Goal: Task Accomplishment & Management: Manage account settings

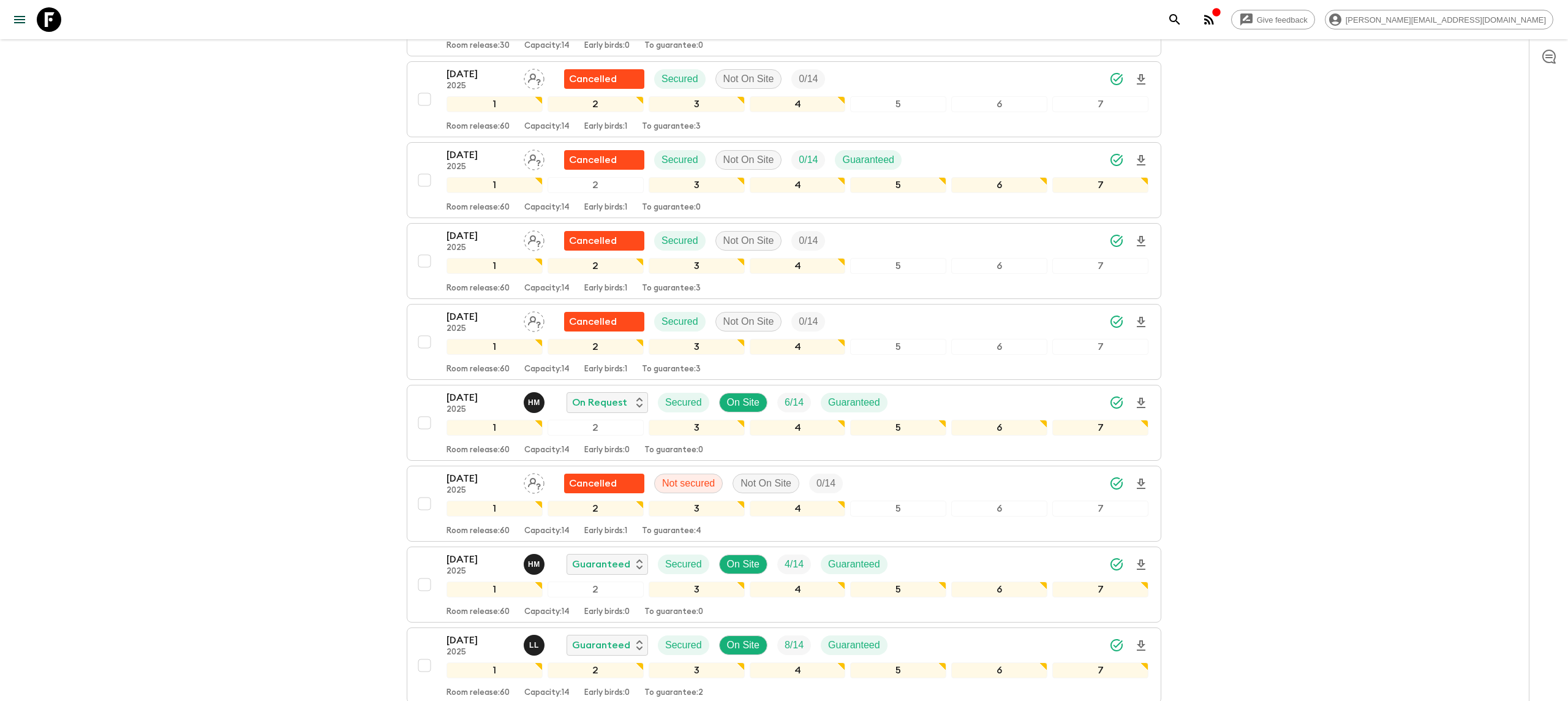
scroll to position [498, 0]
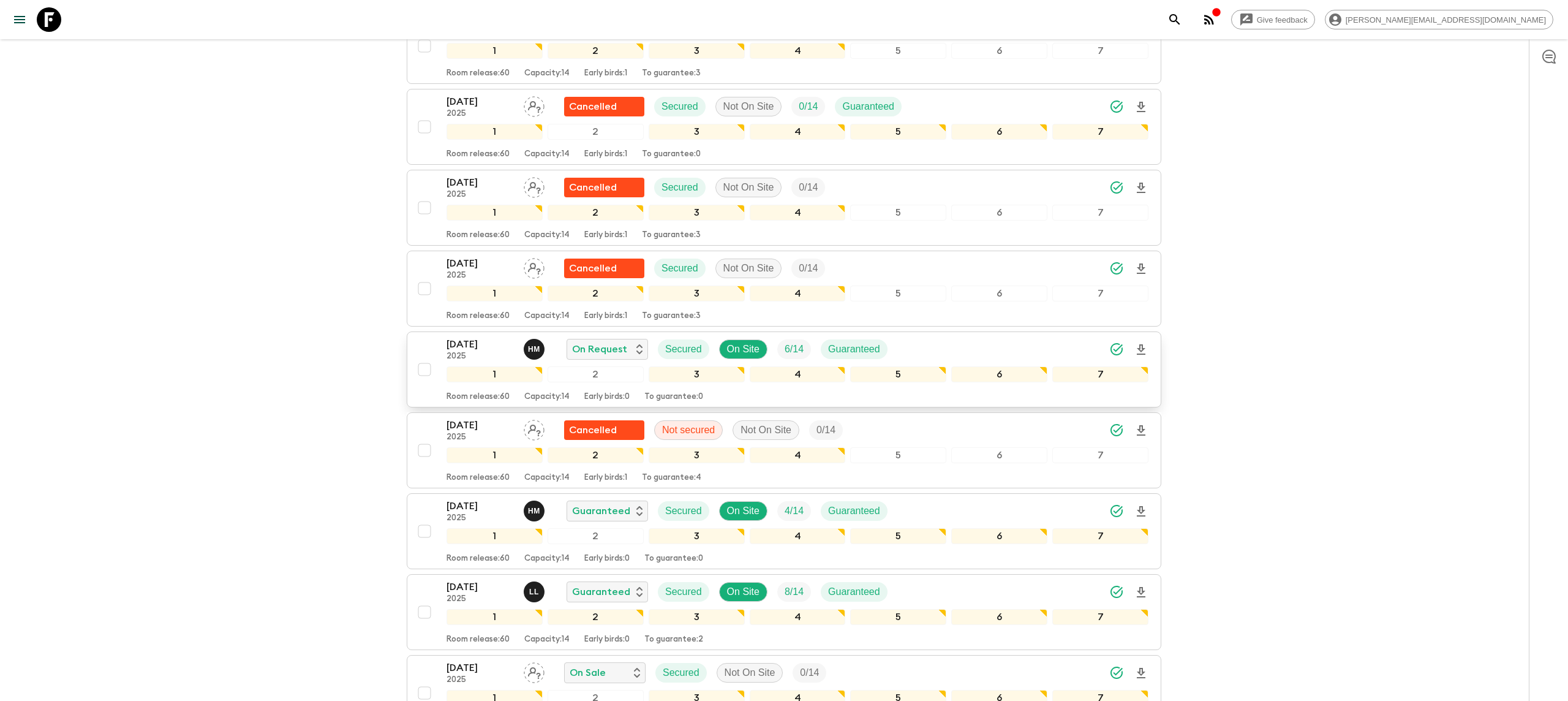
click at [477, 337] on p "[DATE]" at bounding box center [480, 344] width 67 height 14
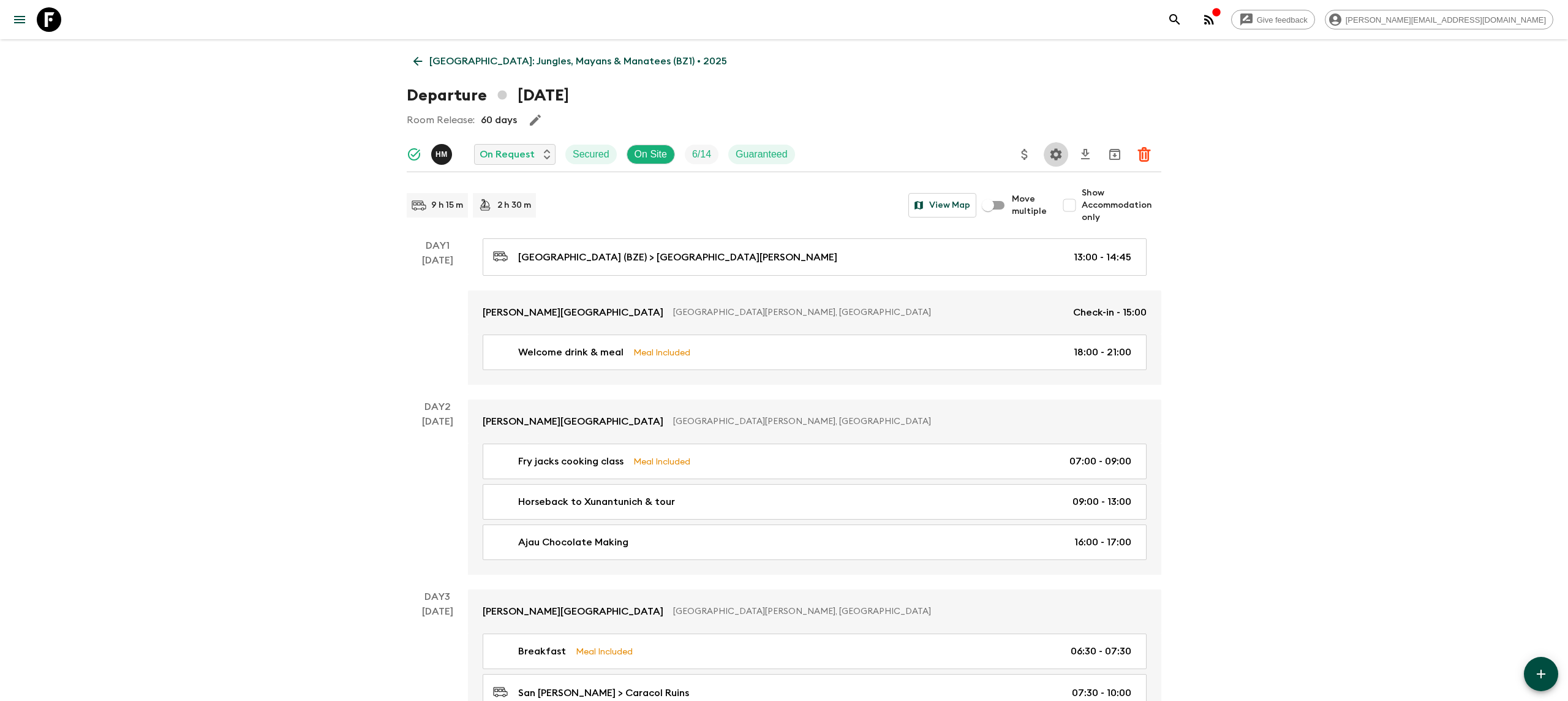
click at [1060, 152] on icon "Settings" at bounding box center [1056, 154] width 11 height 11
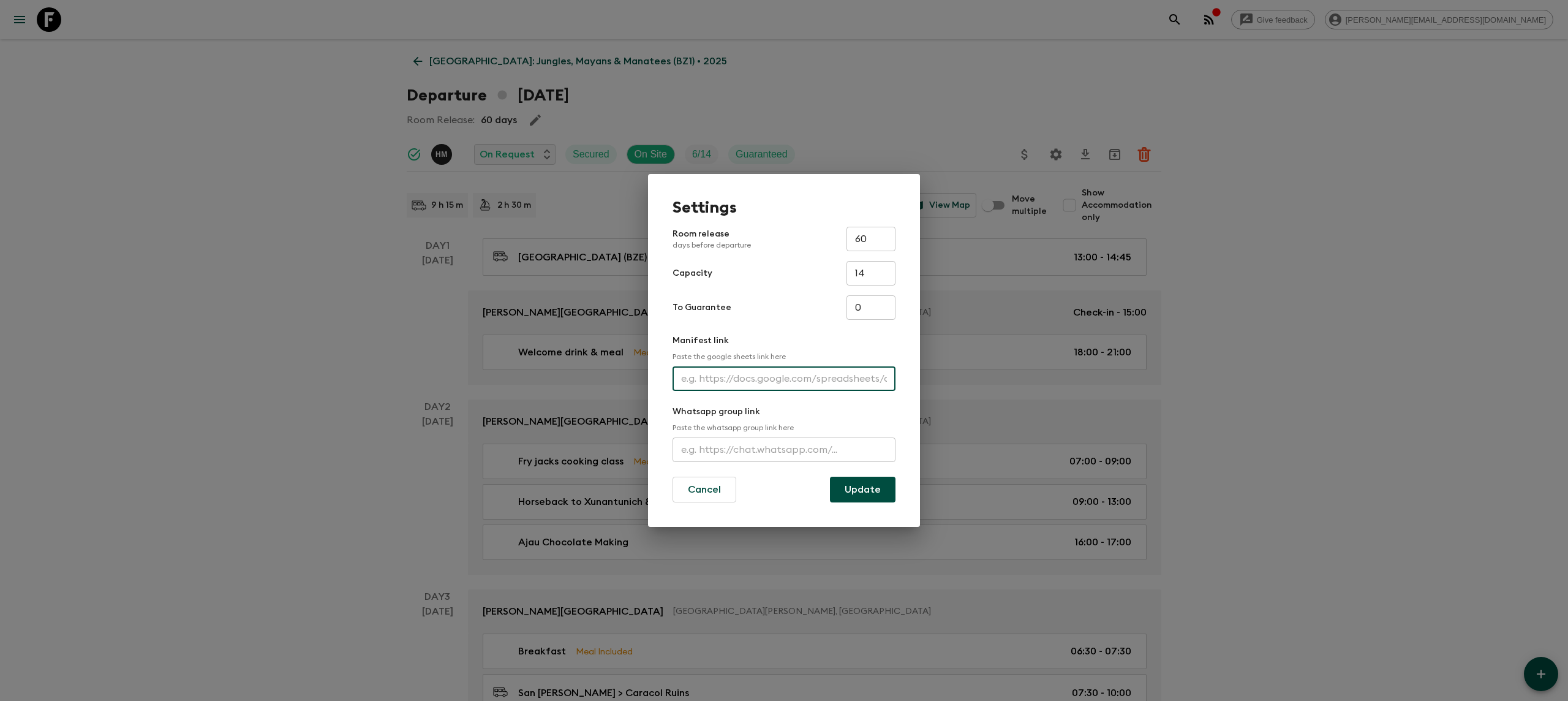
click at [707, 378] on input "text" at bounding box center [784, 379] width 223 height 24
paste input "[URL][DOMAIN_NAME]"
type input "[URL][DOMAIN_NAME]"
click at [852, 490] on button "Update" at bounding box center [863, 490] width 65 height 26
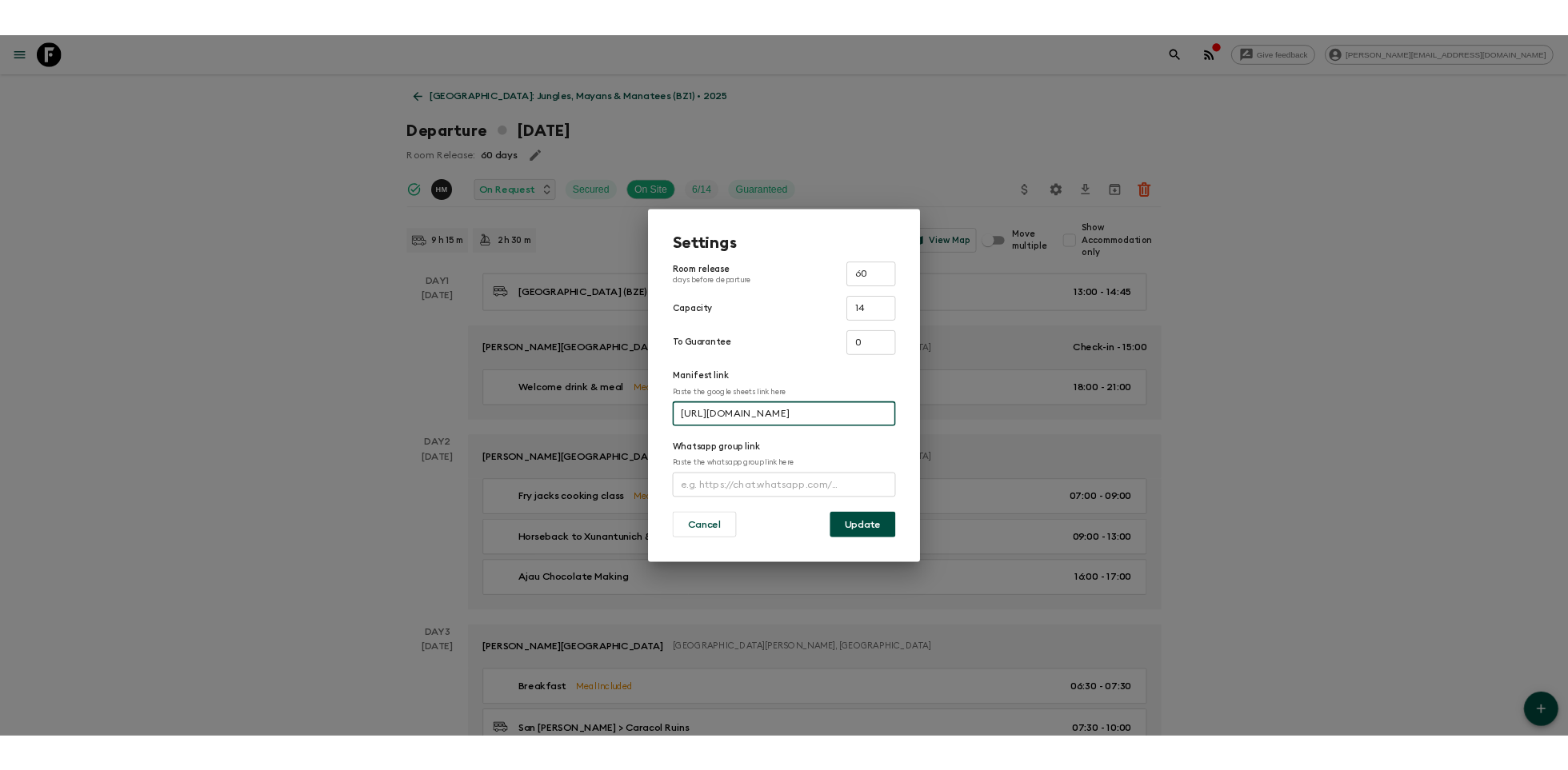
scroll to position [0, 0]
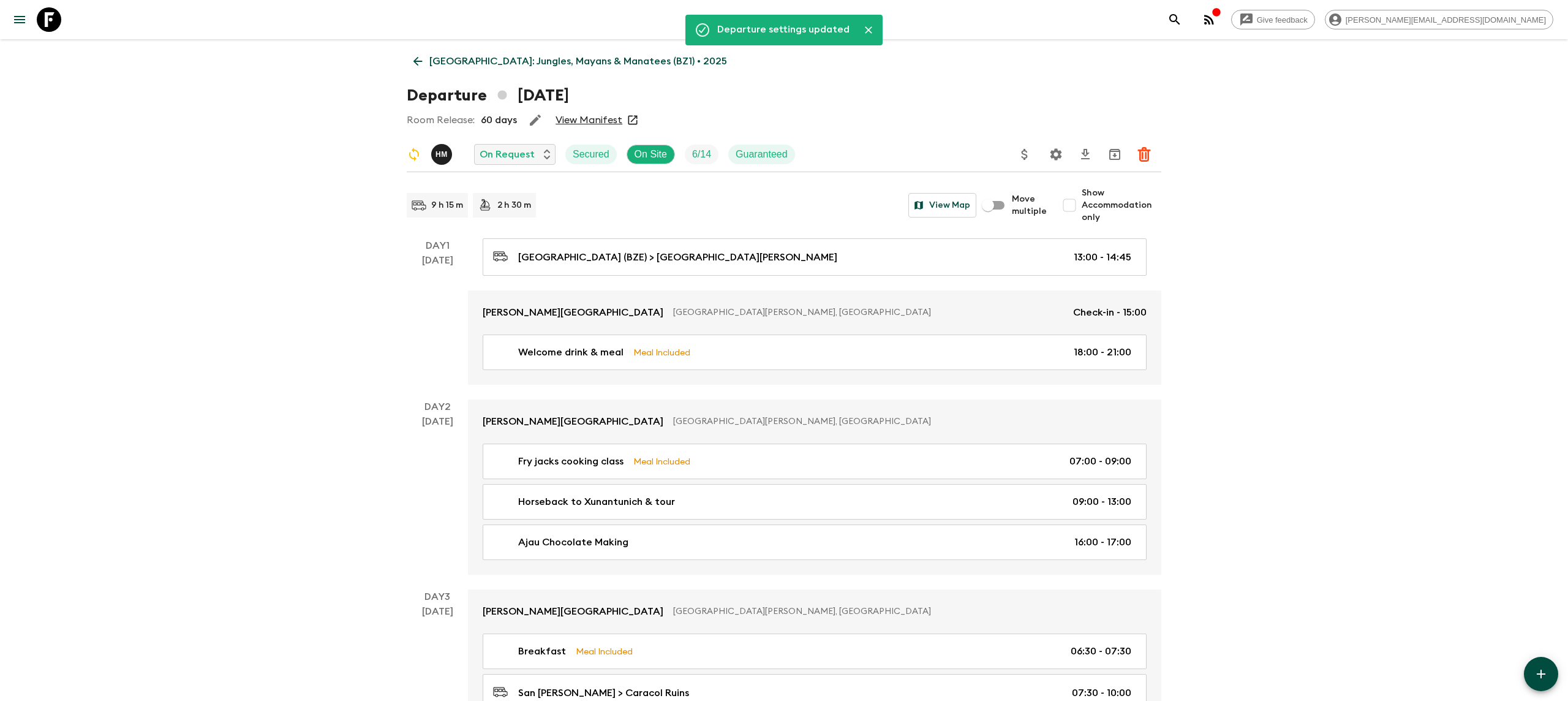
click at [57, 24] on icon at bounding box center [49, 20] width 24 height 24
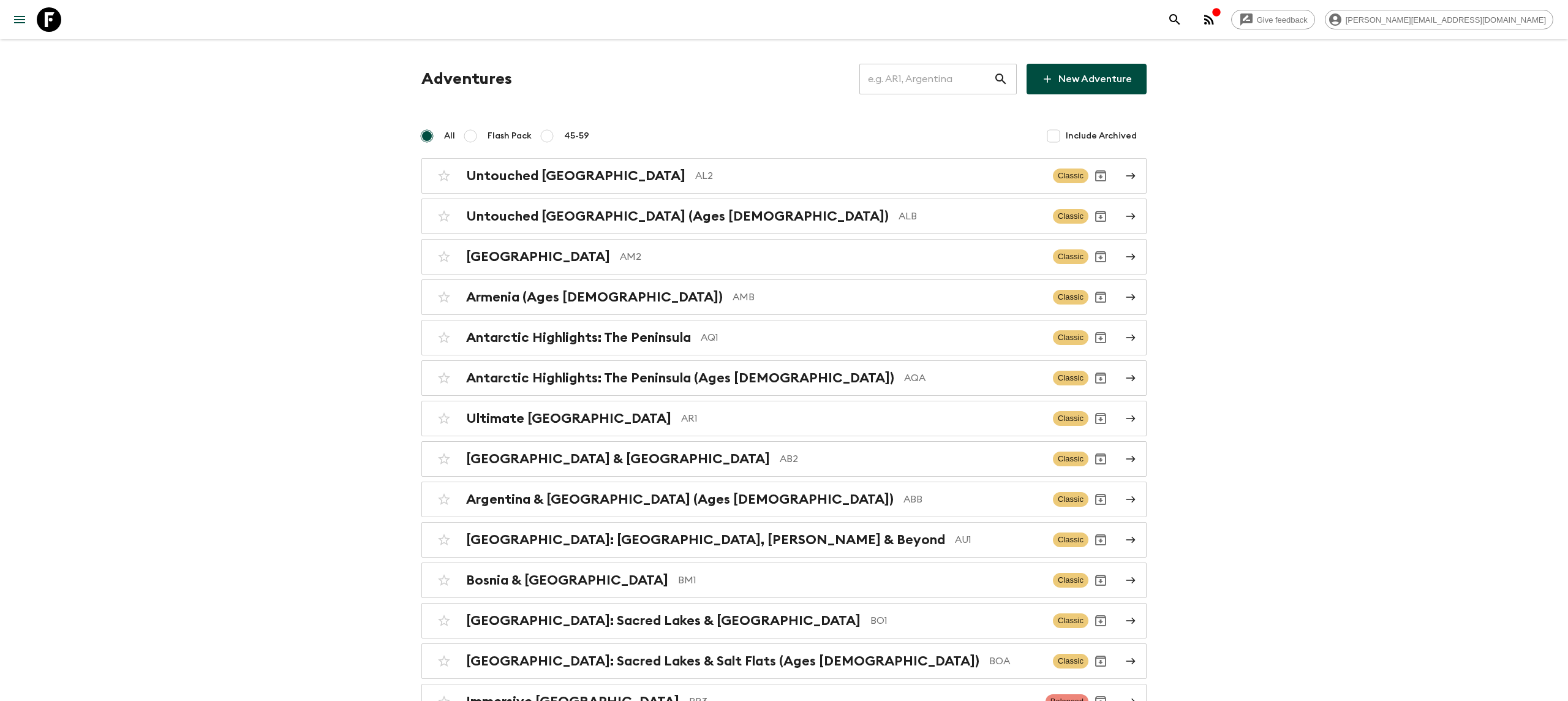
click at [936, 80] on input "text" at bounding box center [927, 79] width 134 height 34
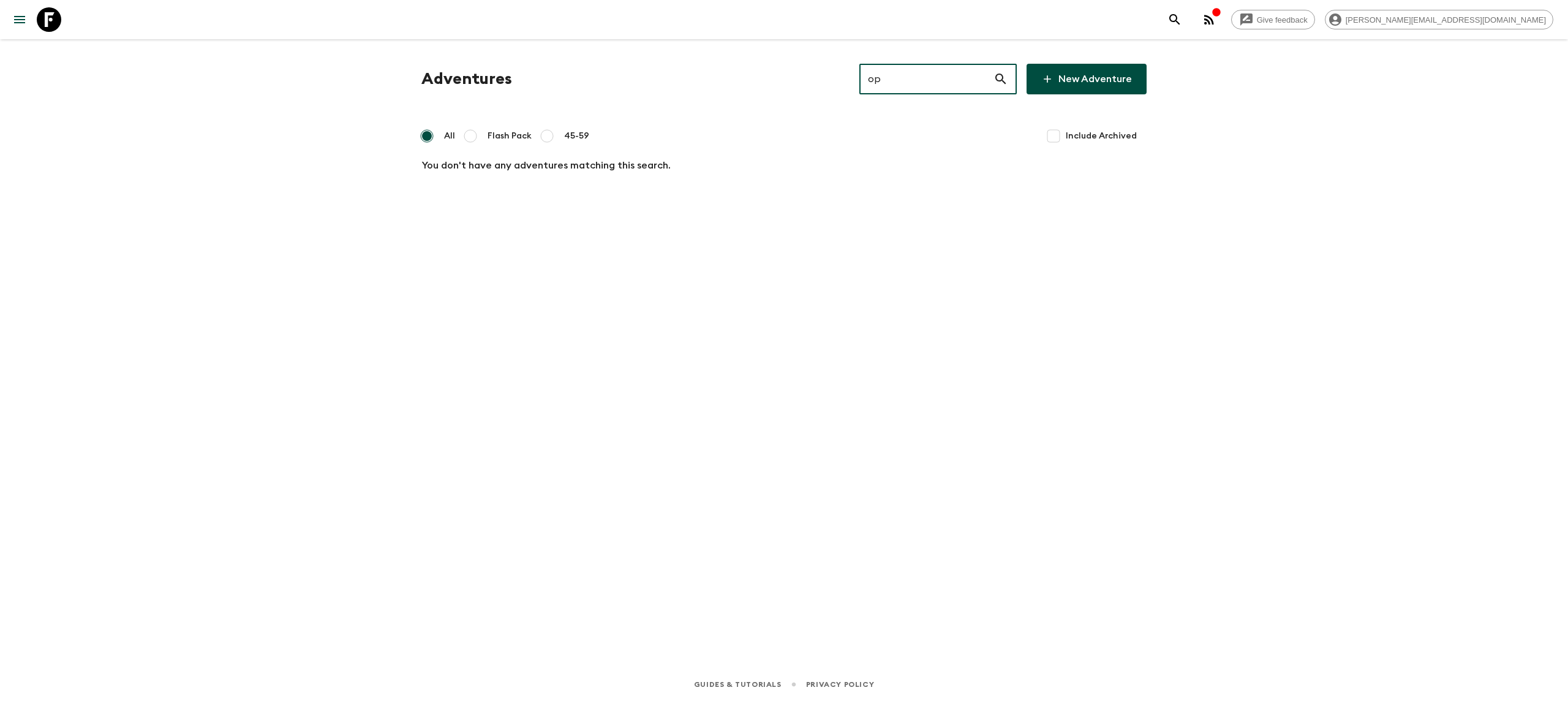
type input "o"
type input "pe1"
click at [627, 165] on div "Spectacular Peru PE1 Classic" at bounding box center [760, 176] width 657 height 24
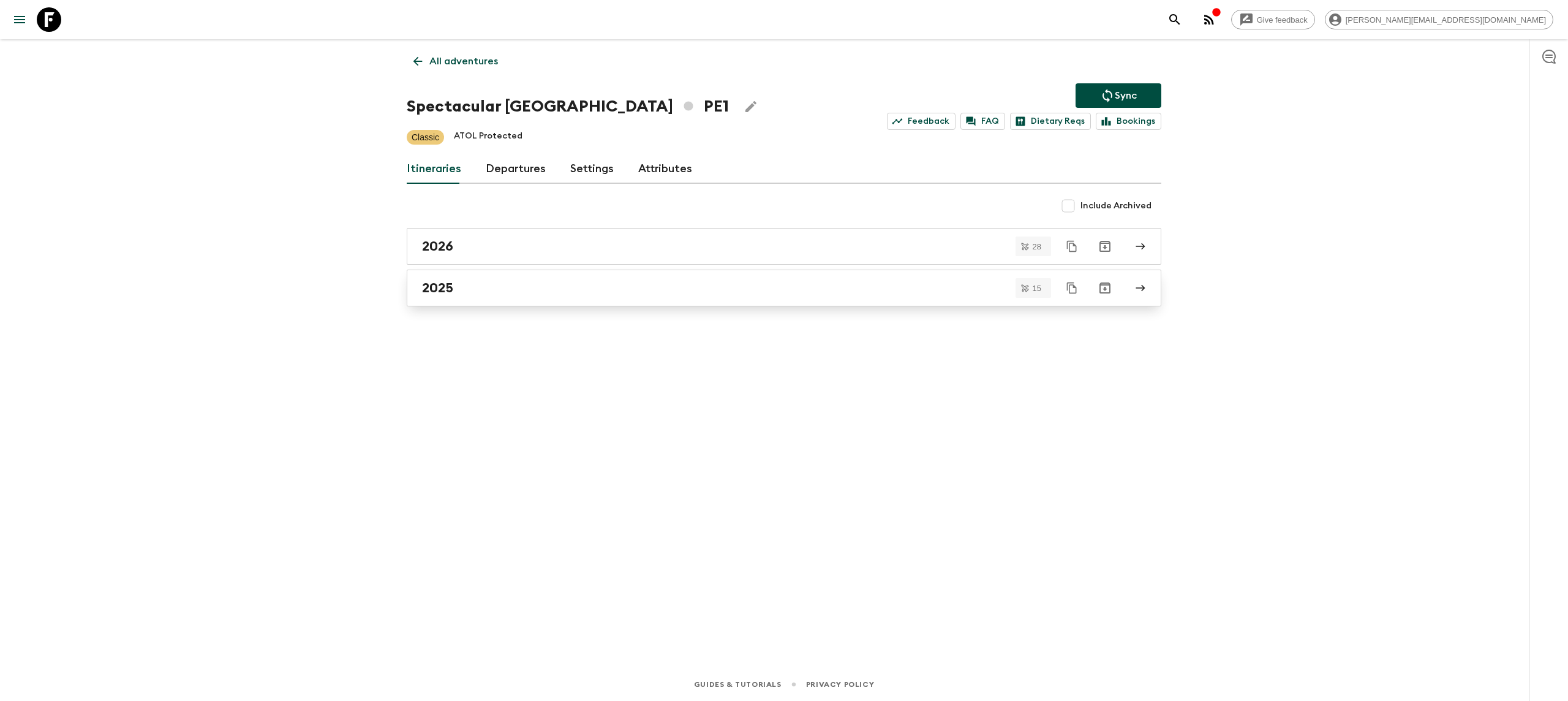
click at [509, 290] on div "2025" at bounding box center [773, 288] width 701 height 16
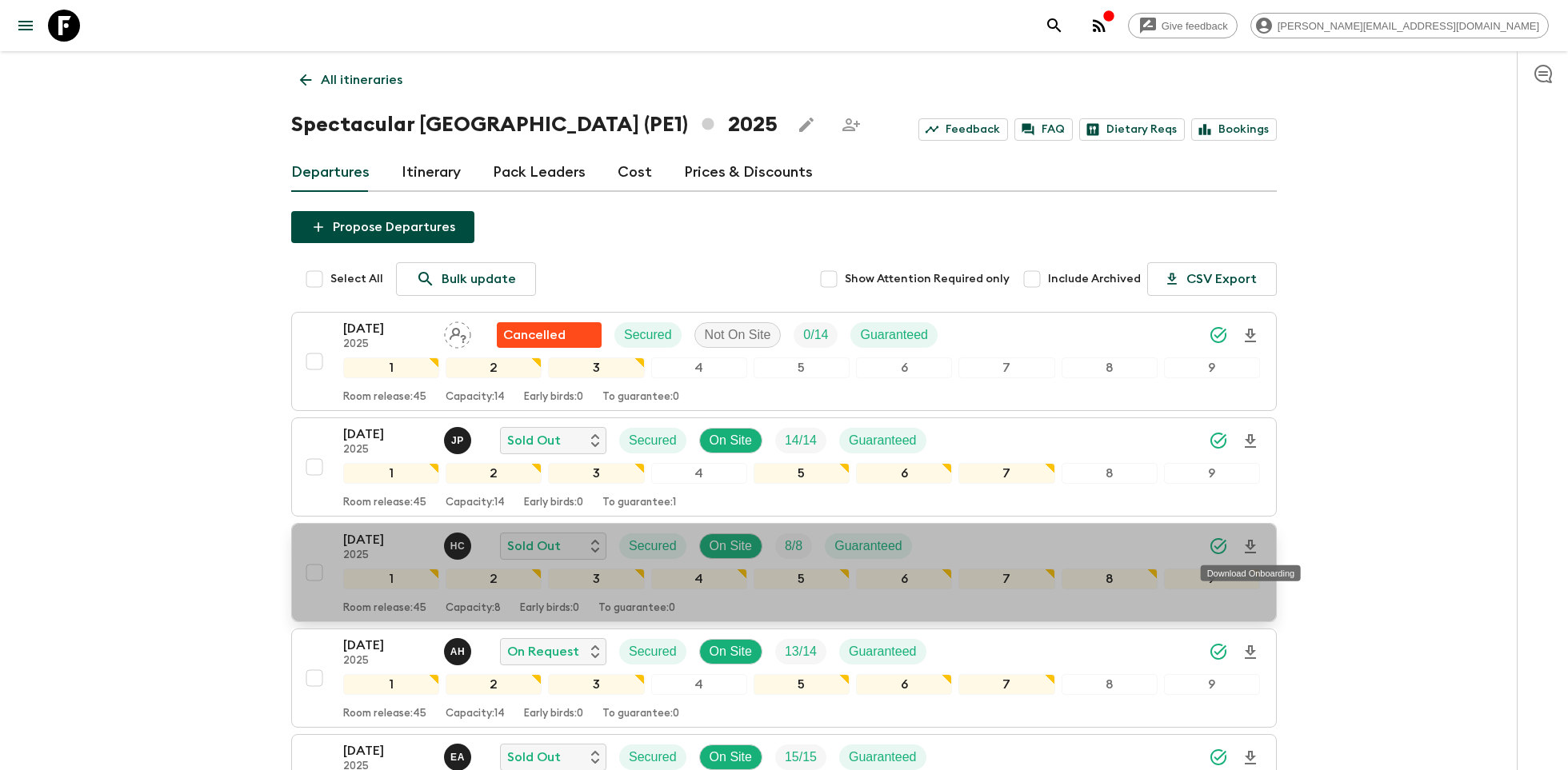
click at [1246, 544] on icon "Download Onboarding" at bounding box center [1249, 546] width 19 height 19
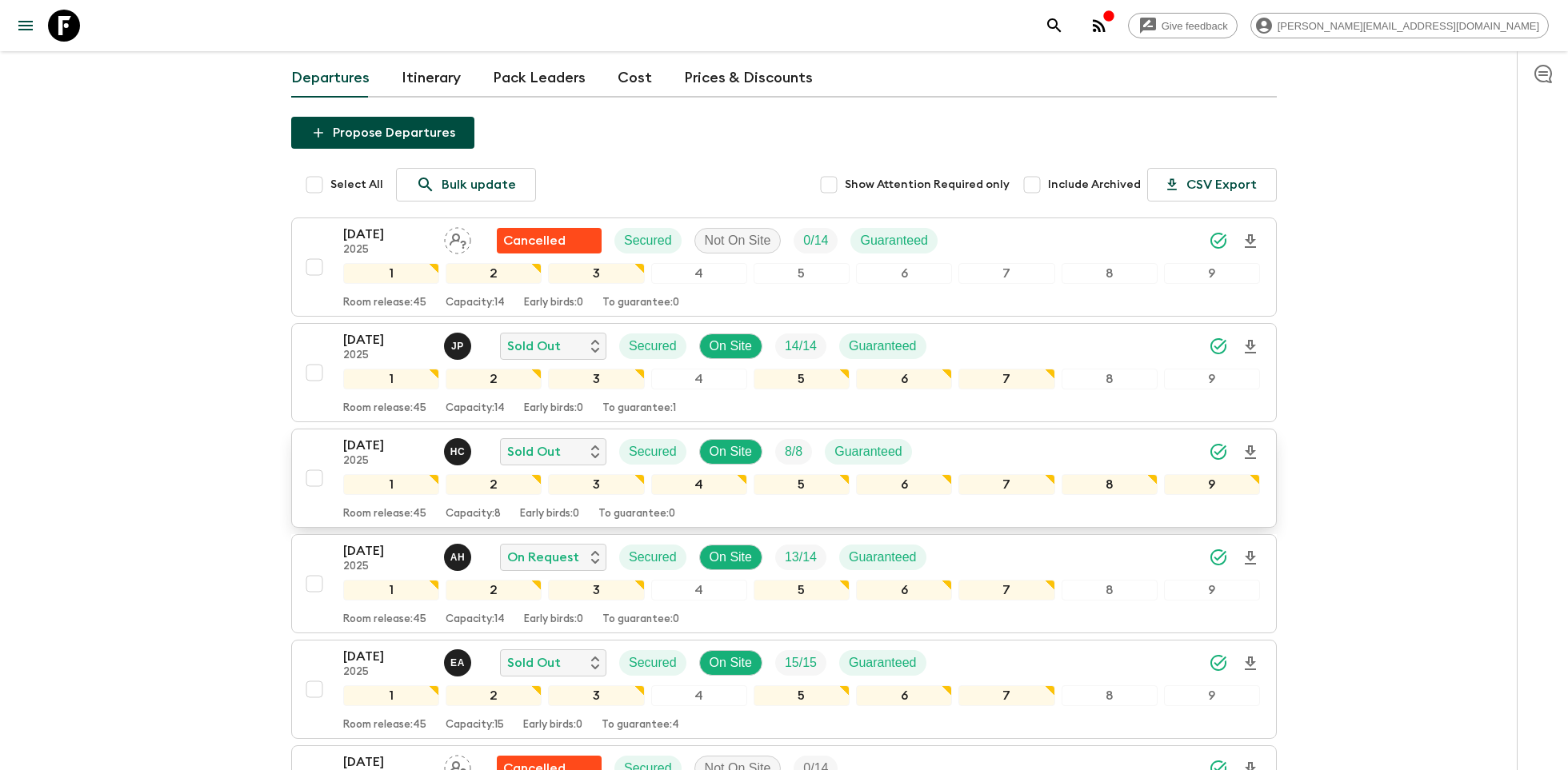
scroll to position [277, 0]
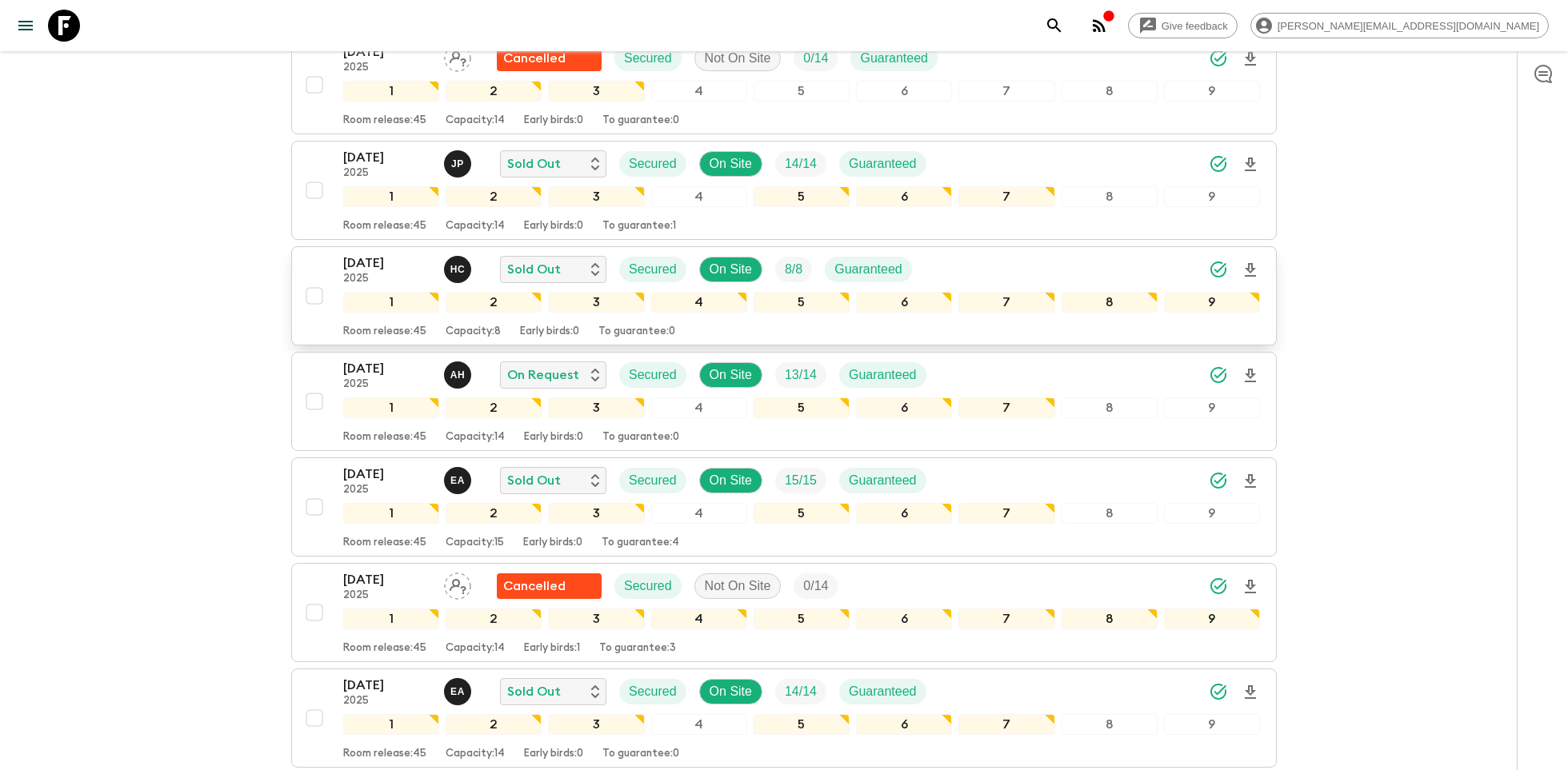
click at [75, 36] on icon at bounding box center [63, 26] width 32 height 32
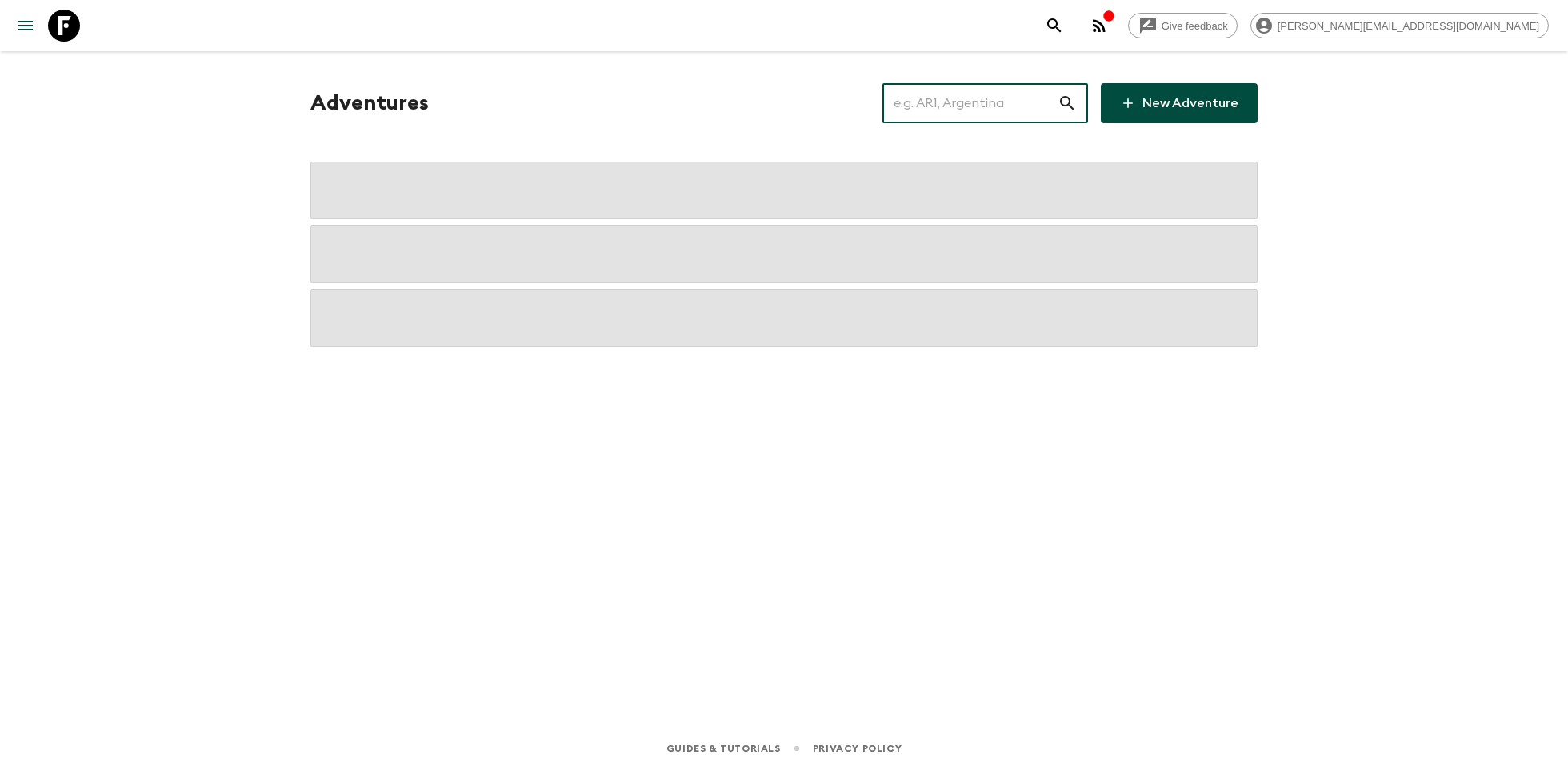
click at [937, 104] on input "text" at bounding box center [969, 103] width 175 height 45
type input "bz1"
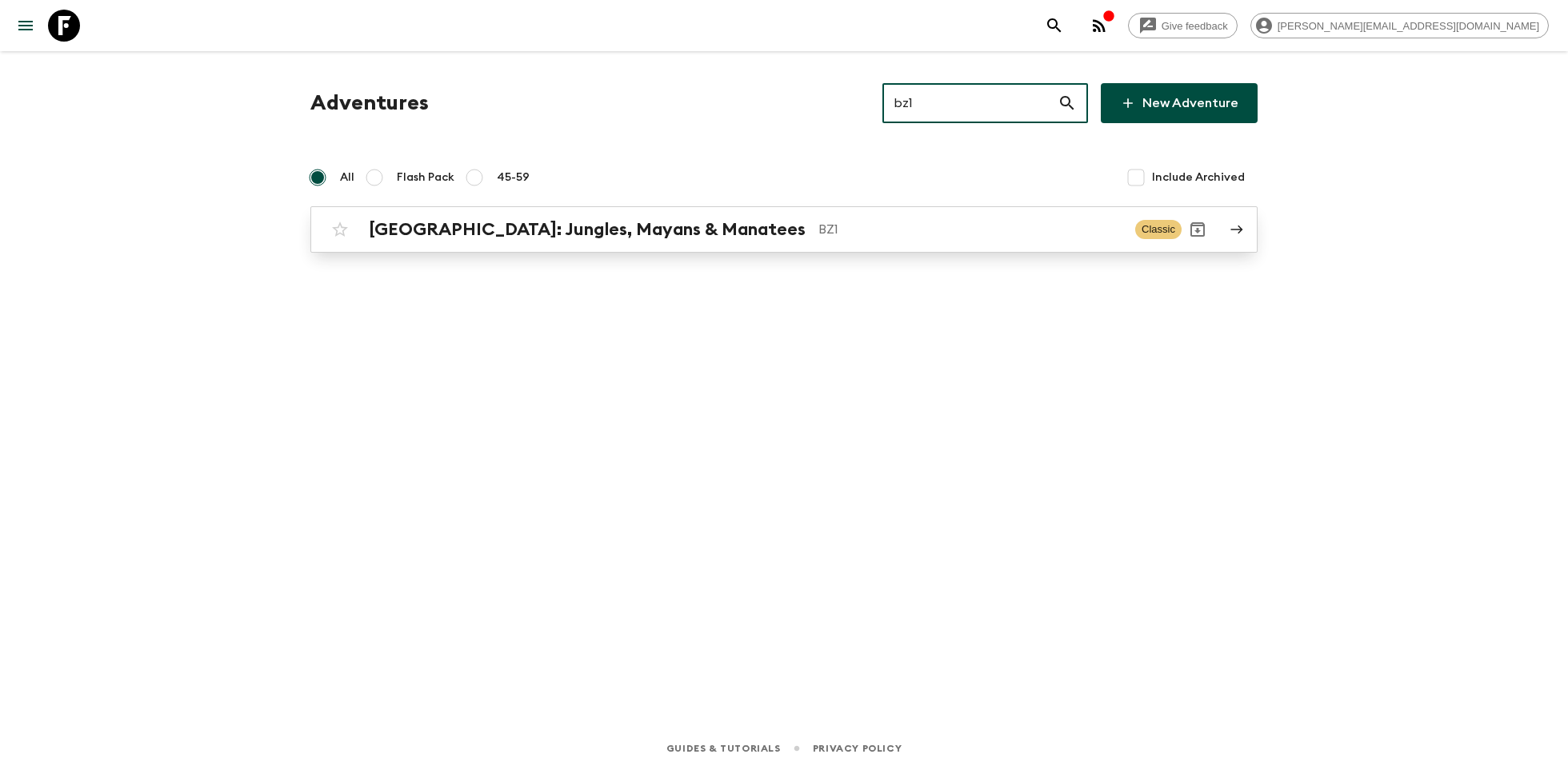
click at [396, 235] on h2 "[GEOGRAPHIC_DATA]: Jungles, Mayans & Manatees" at bounding box center [586, 229] width 437 height 21
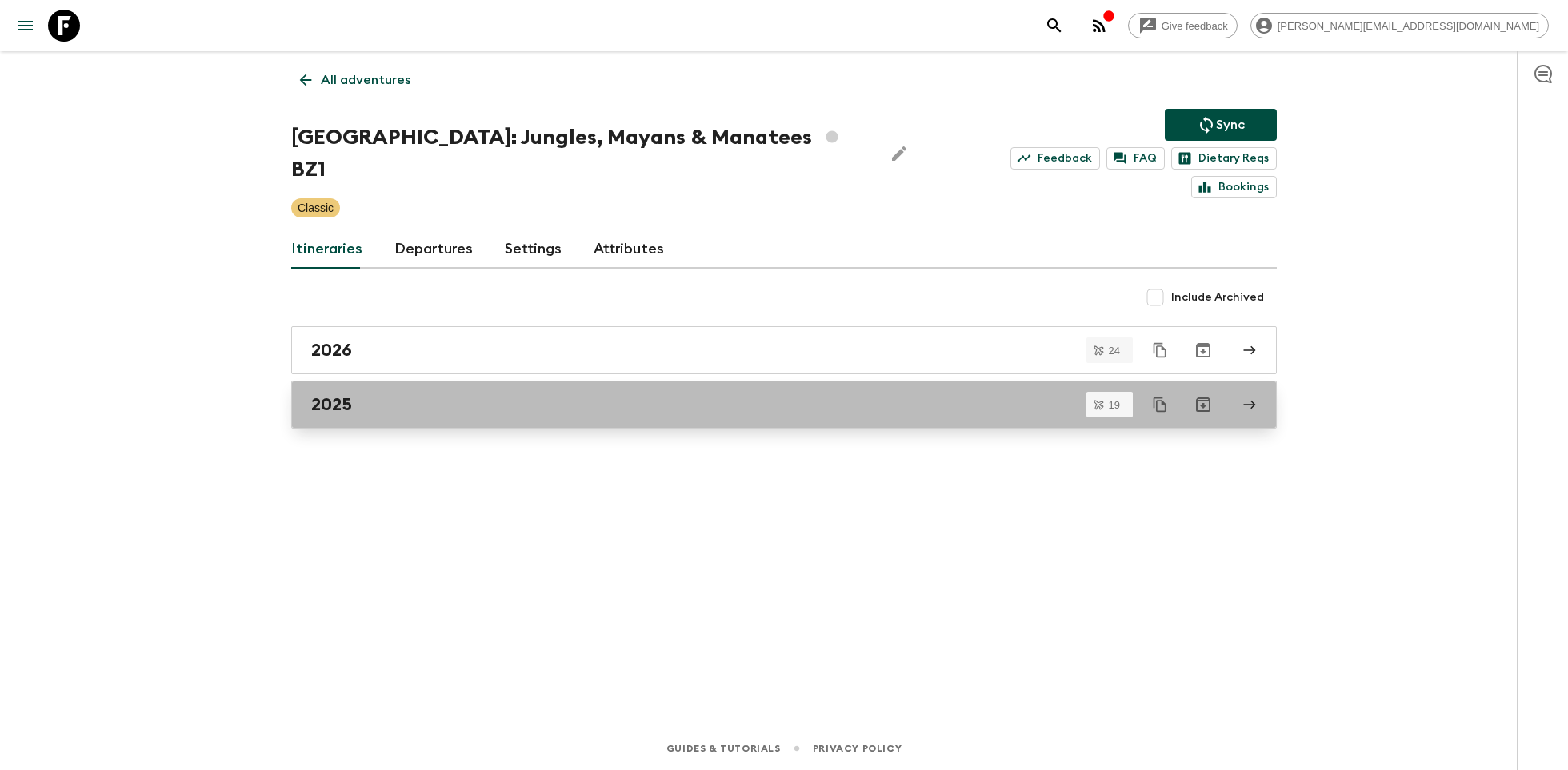
click at [457, 394] on div "2025" at bounding box center [768, 404] width 915 height 21
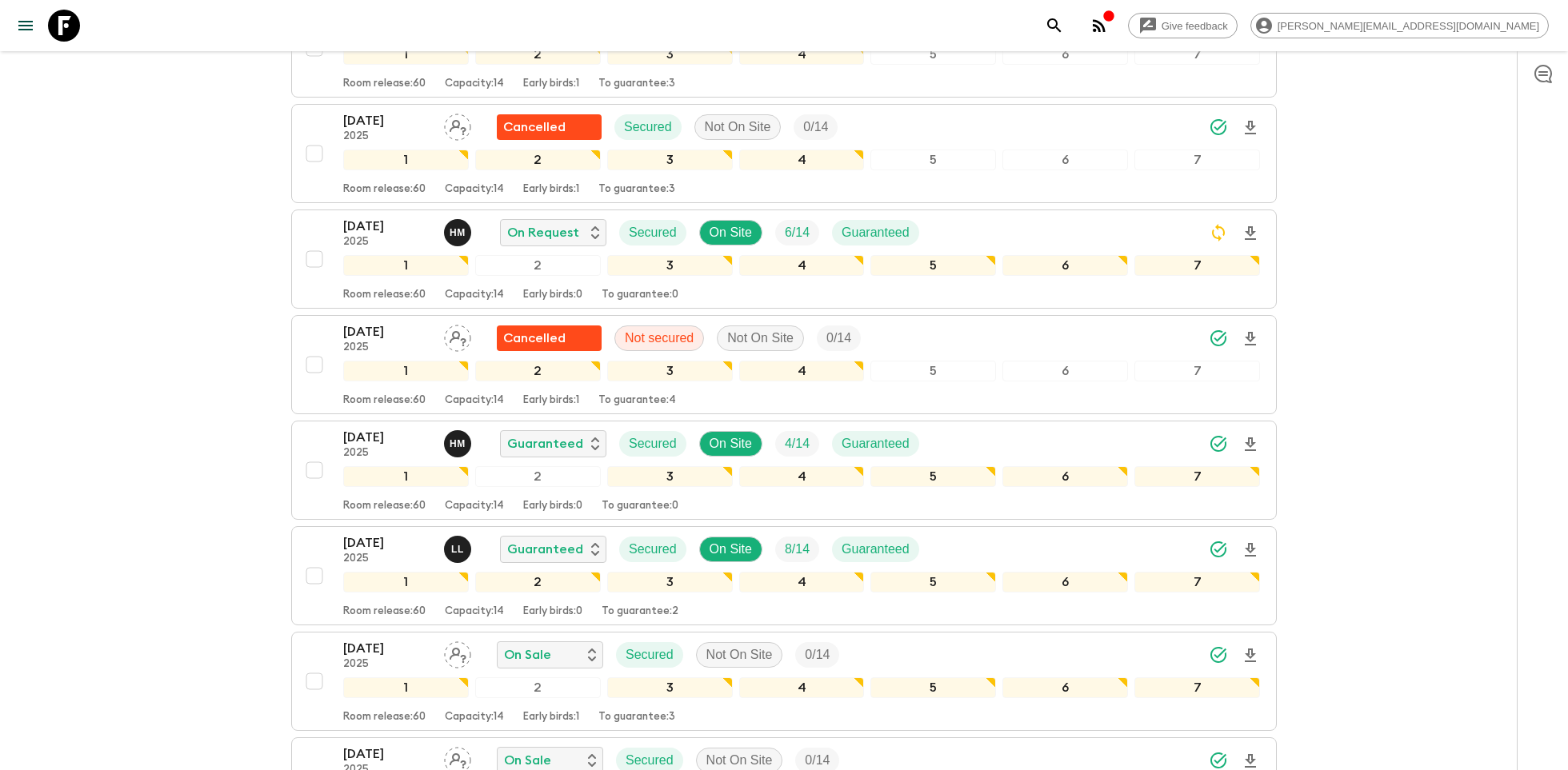
scroll to position [889, 0]
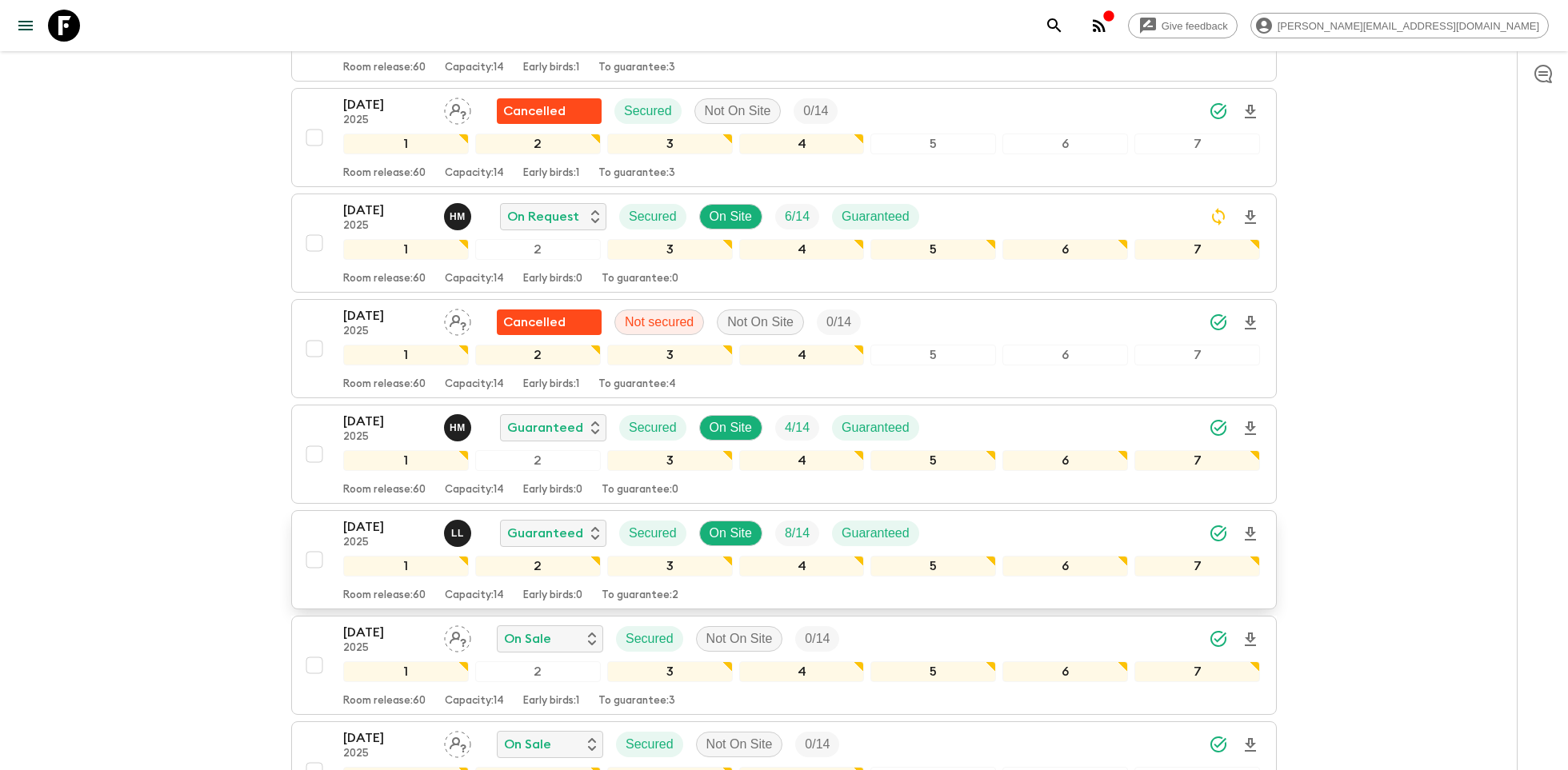
click at [367, 518] on p "[DATE]" at bounding box center [387, 527] width 88 height 19
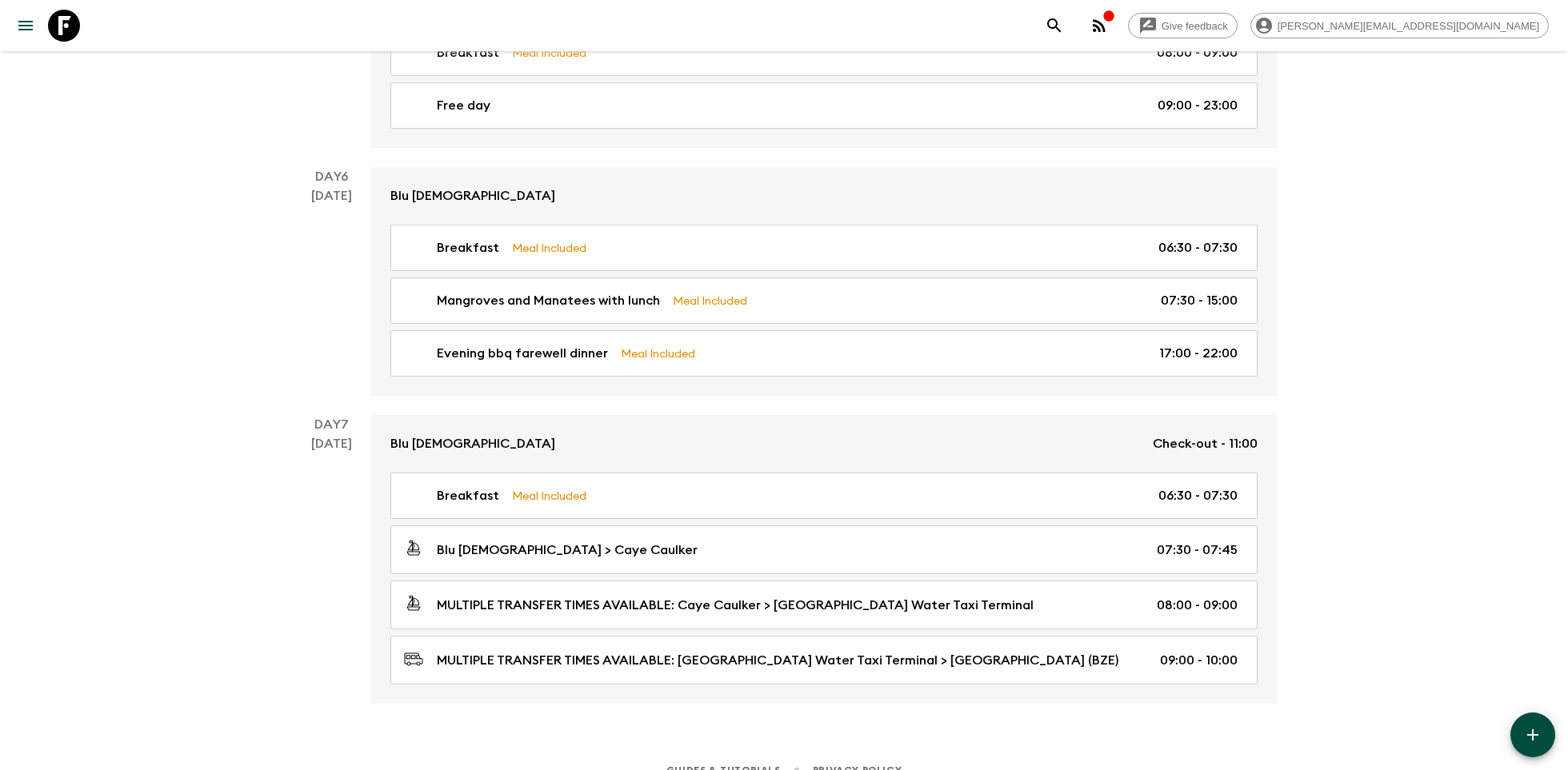
scroll to position [1463, 0]
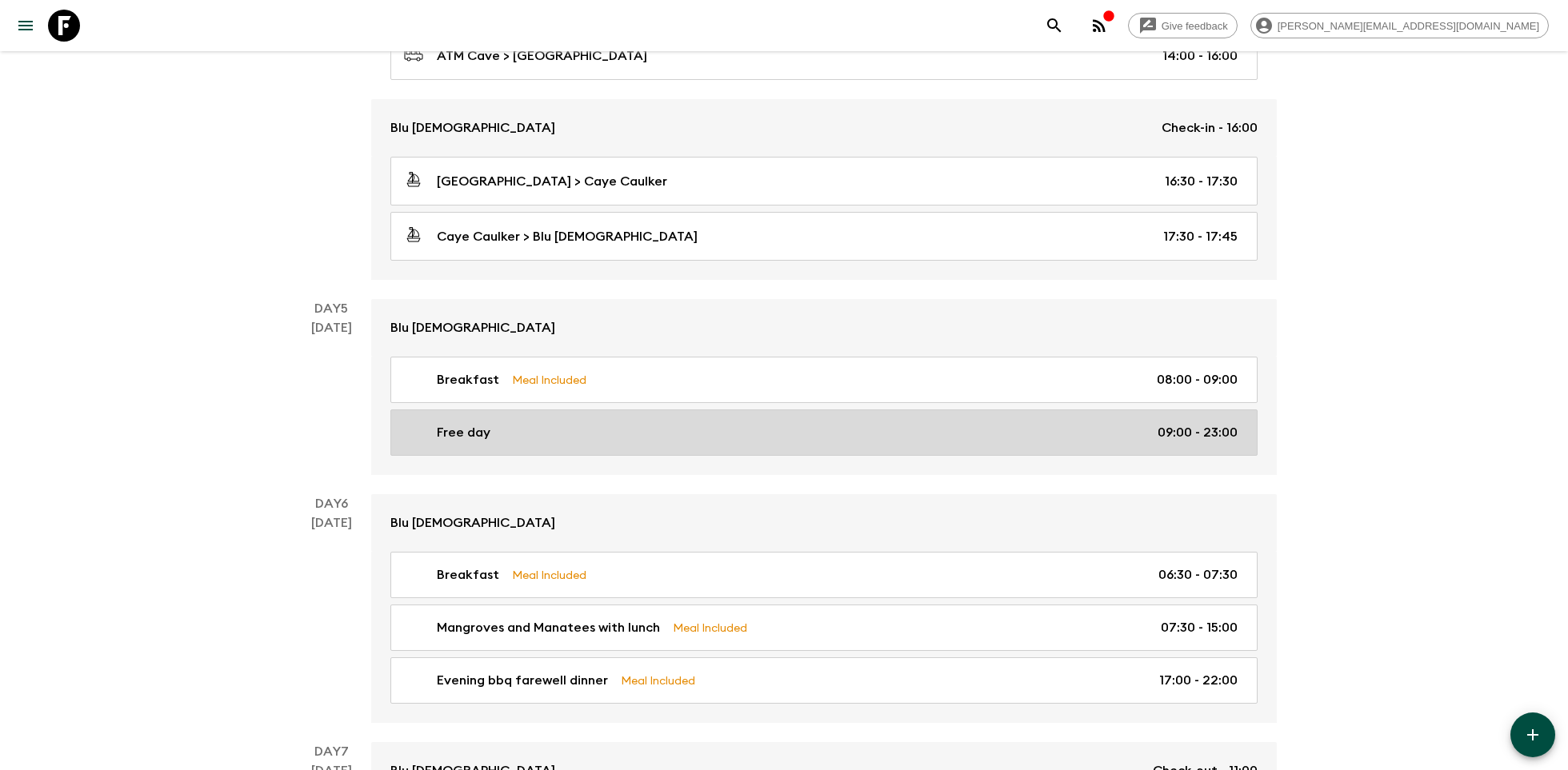
click at [572, 423] on div "Free day 09:00 - 23:00" at bounding box center [821, 432] width 833 height 19
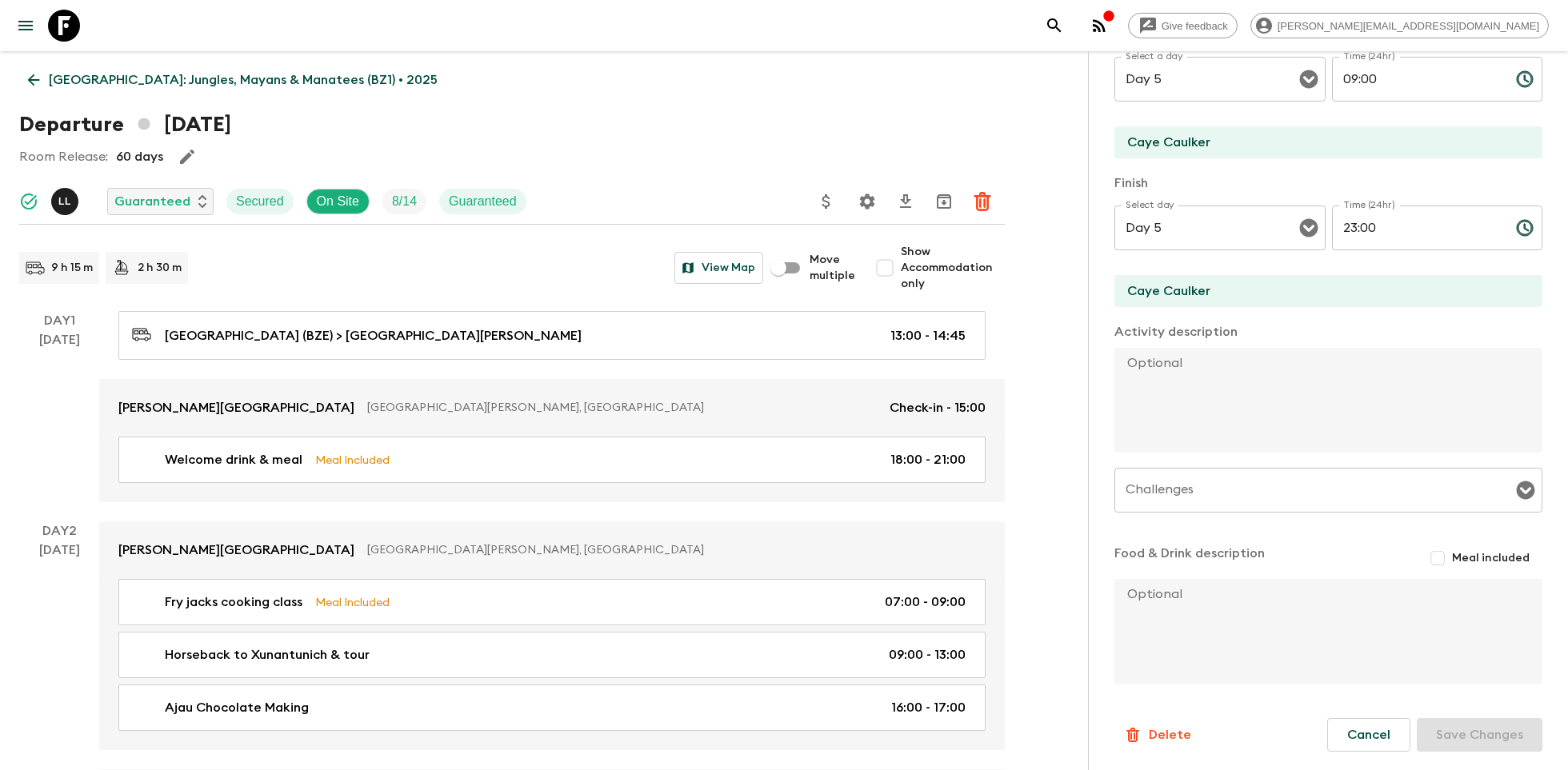
click at [151, 92] on link "[GEOGRAPHIC_DATA]: Jungles, Mayans & Manatees (BZ1) • 2025" at bounding box center [232, 80] width 427 height 32
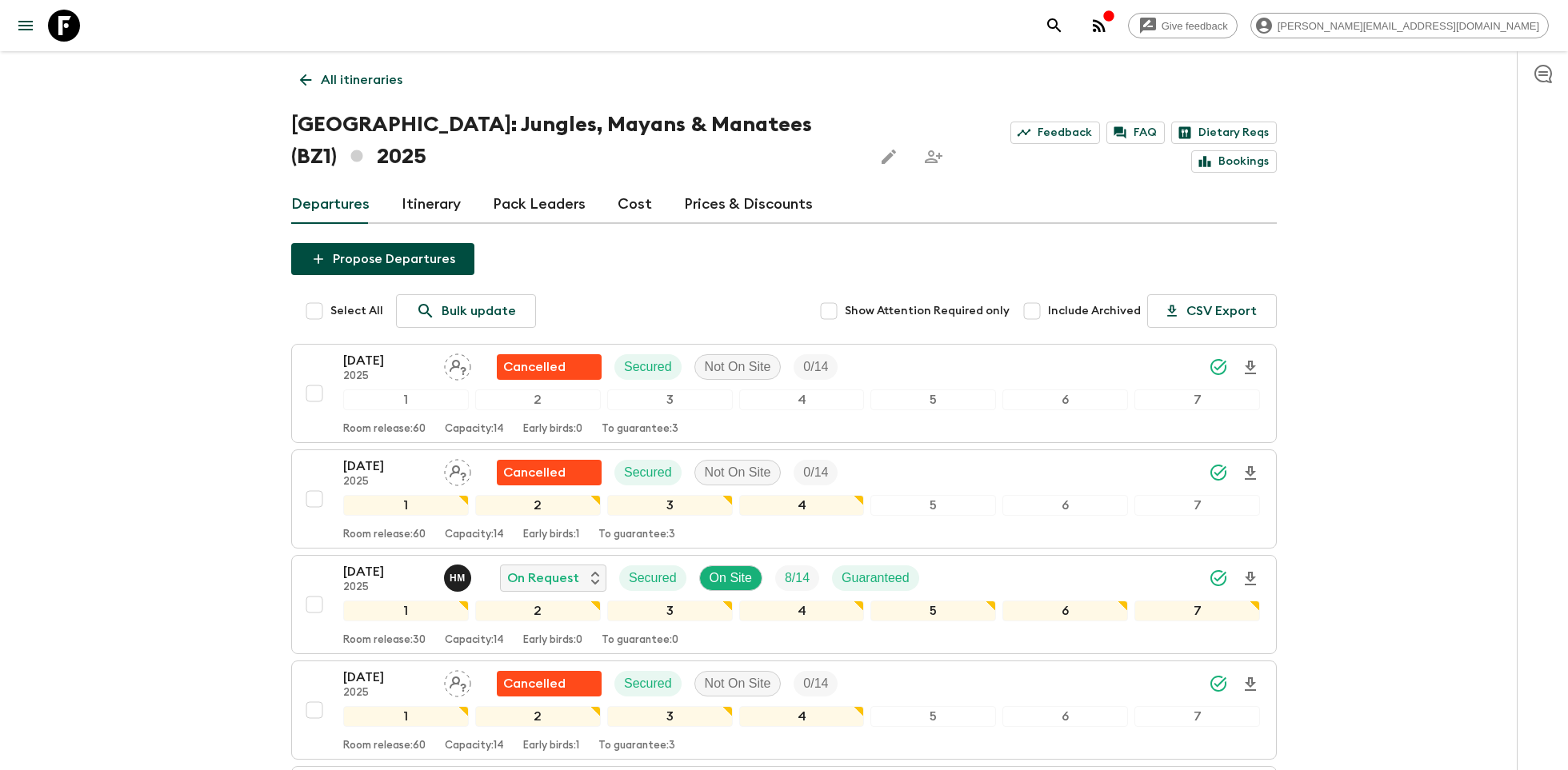
click at [1037, 295] on input "Include Archived" at bounding box center [1031, 311] width 32 height 32
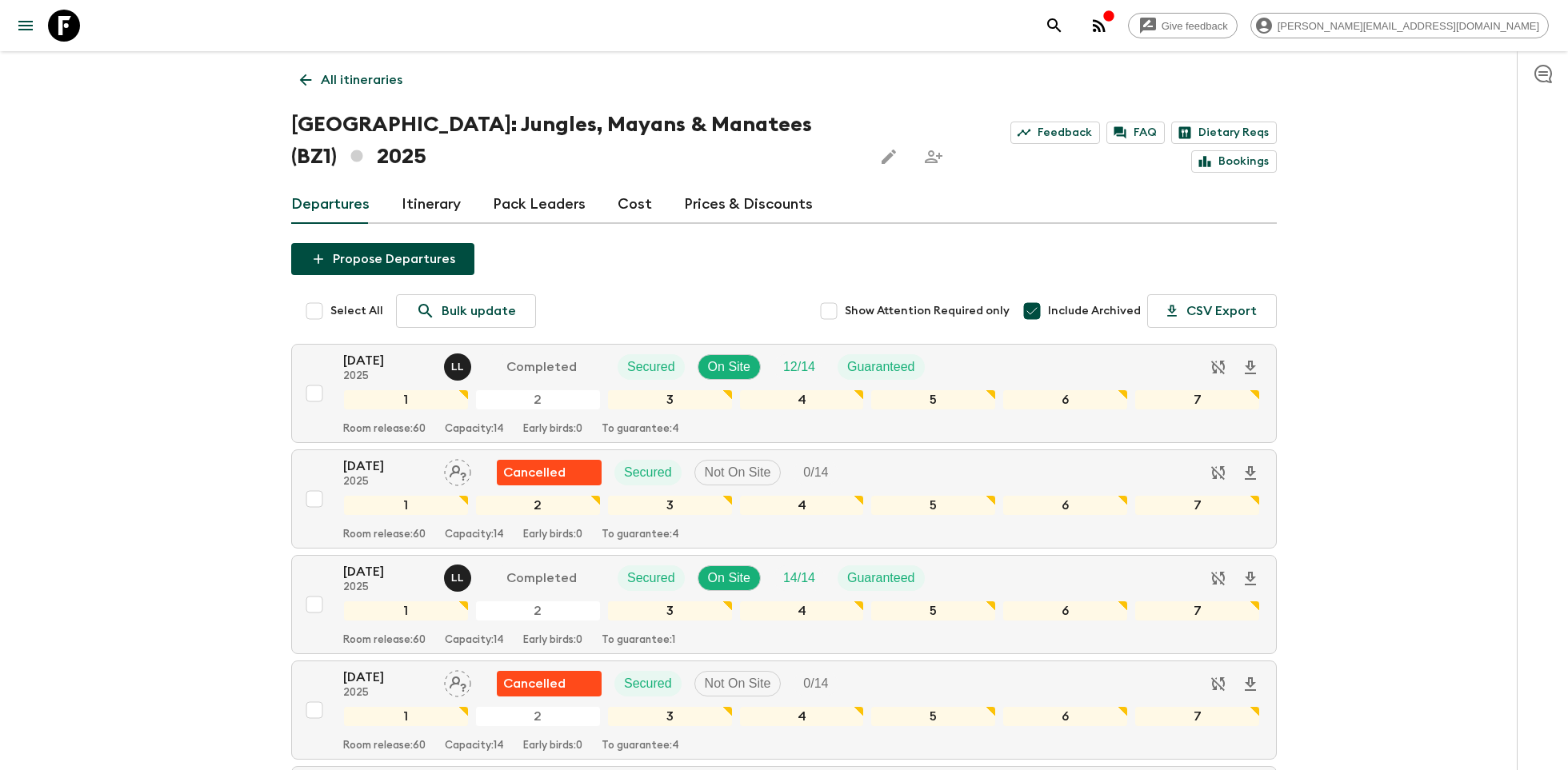
click at [1035, 295] on input "Include Archived" at bounding box center [1031, 311] width 32 height 32
checkbox input "false"
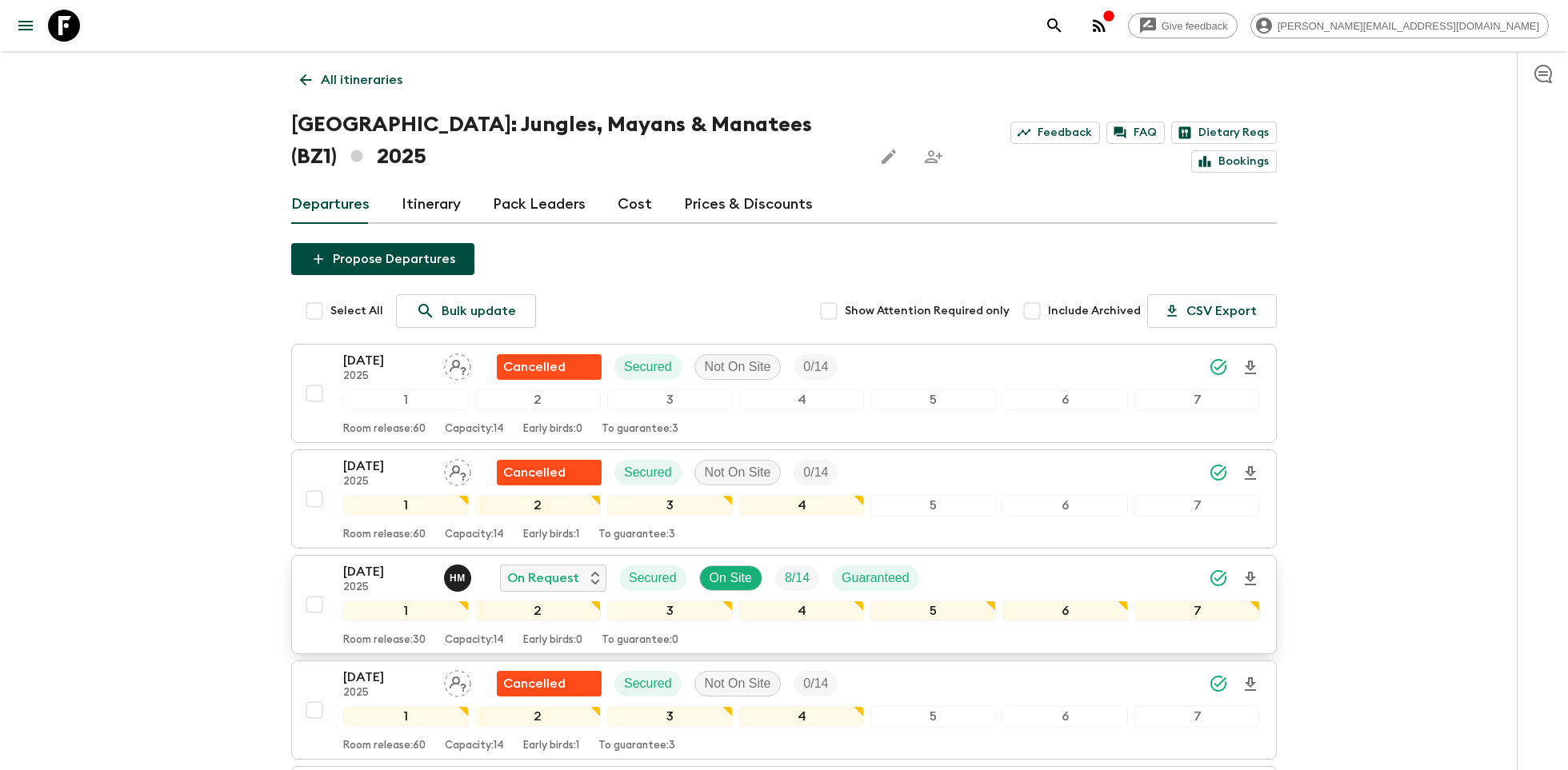
click at [373, 562] on p "[DATE]" at bounding box center [387, 571] width 88 height 19
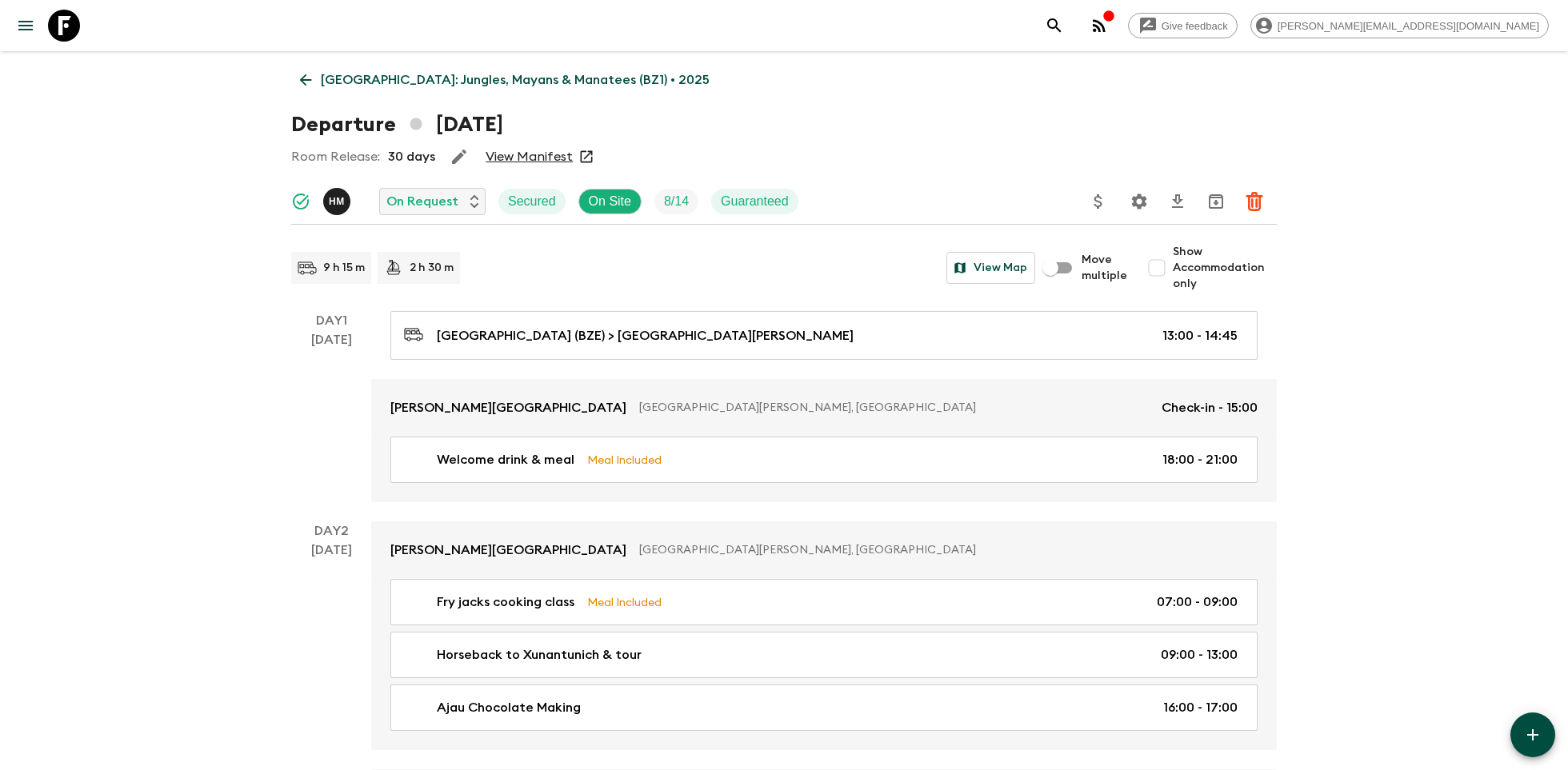
click at [1163, 261] on input "Show Accommodation only" at bounding box center [1156, 267] width 32 height 32
checkbox input "true"
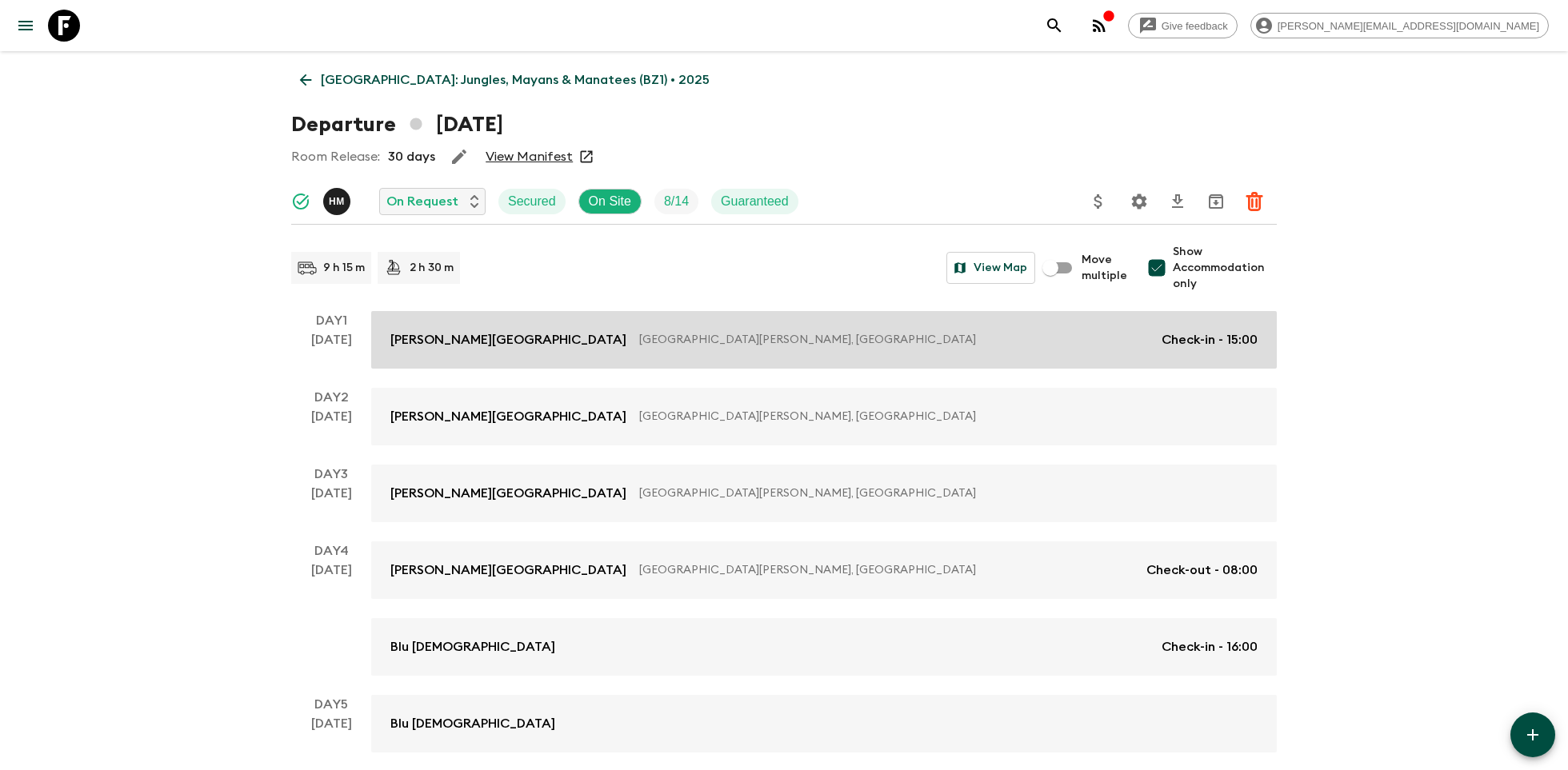
click at [649, 326] on link "[PERSON_NAME][GEOGRAPHIC_DATA] [GEOGRAPHIC_DATA][PERSON_NAME], [GEOGRAPHIC_DATA…" at bounding box center [824, 339] width 906 height 57
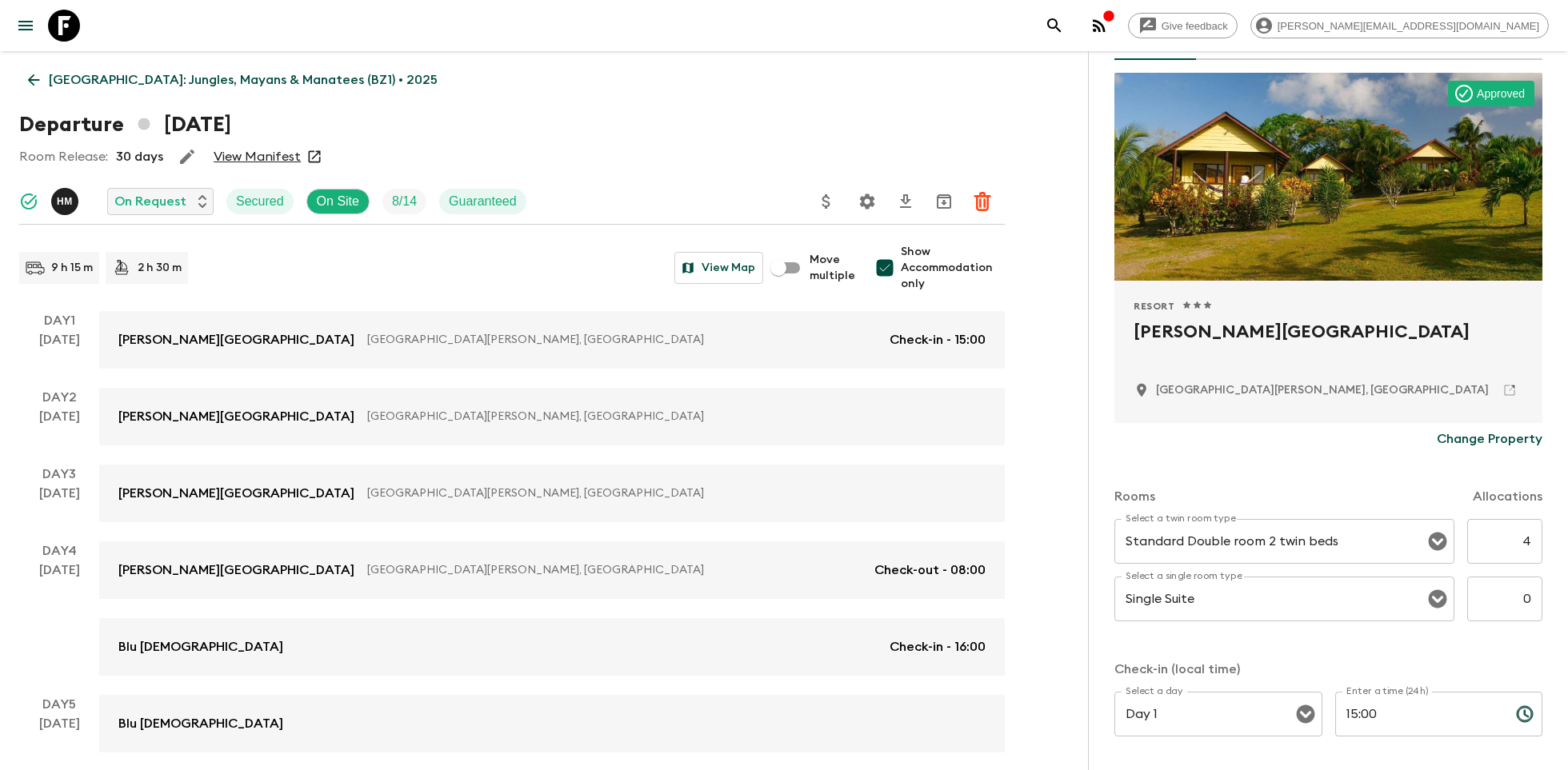
scroll to position [107, 0]
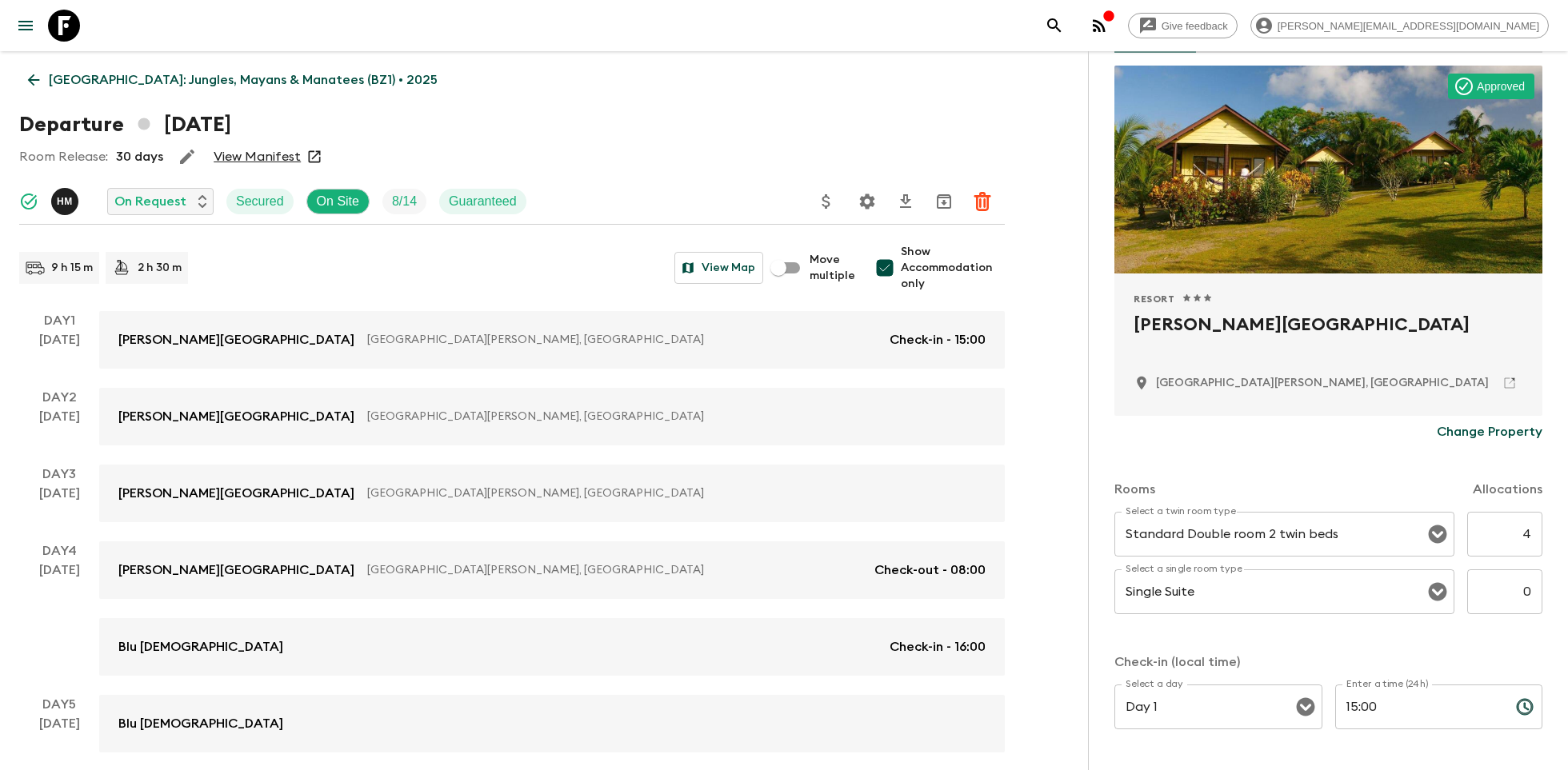
click at [1523, 529] on input "4" at bounding box center [1505, 533] width 75 height 45
click at [1531, 584] on input "0" at bounding box center [1505, 591] width 75 height 45
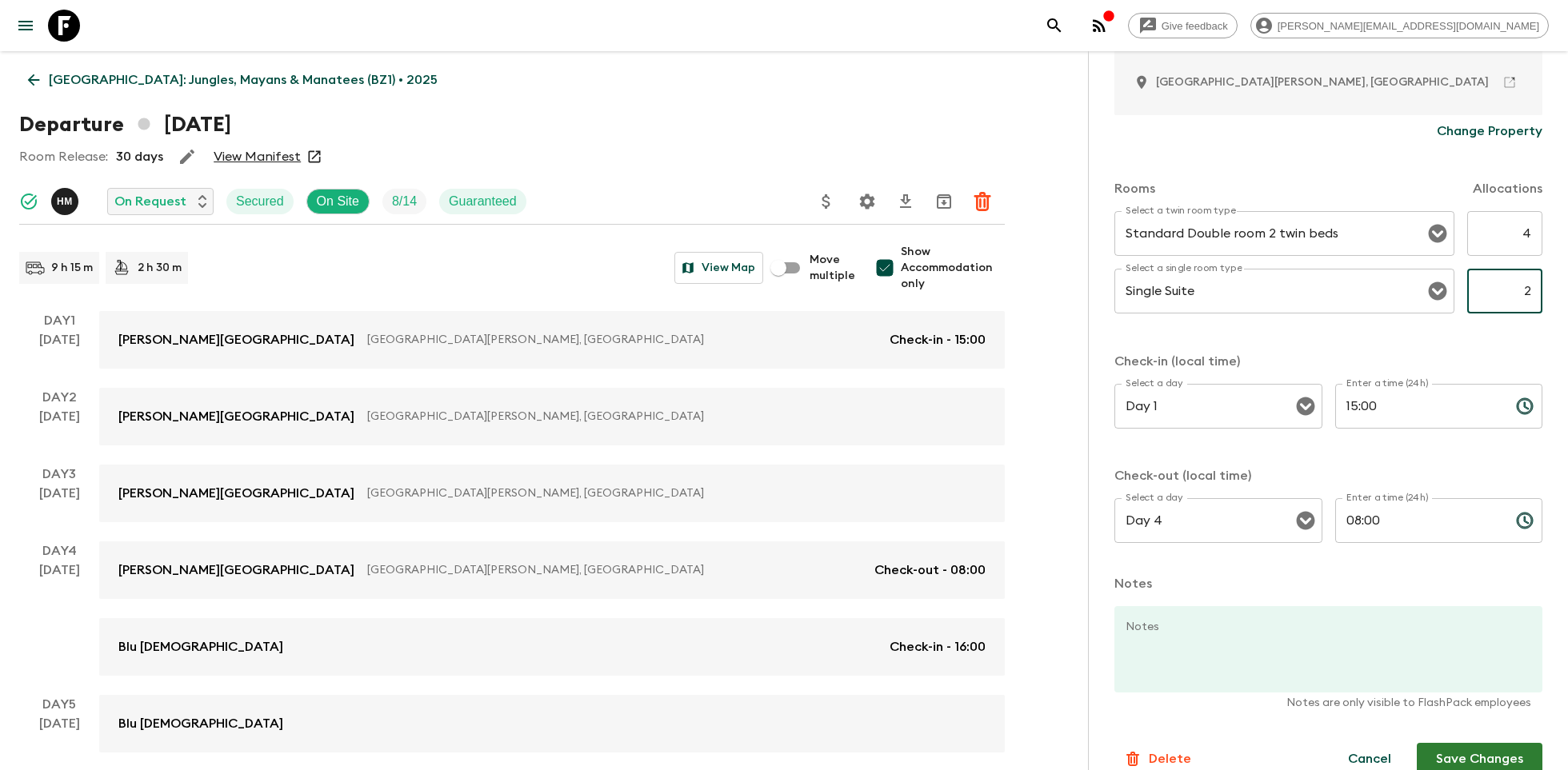
scroll to position [432, 0]
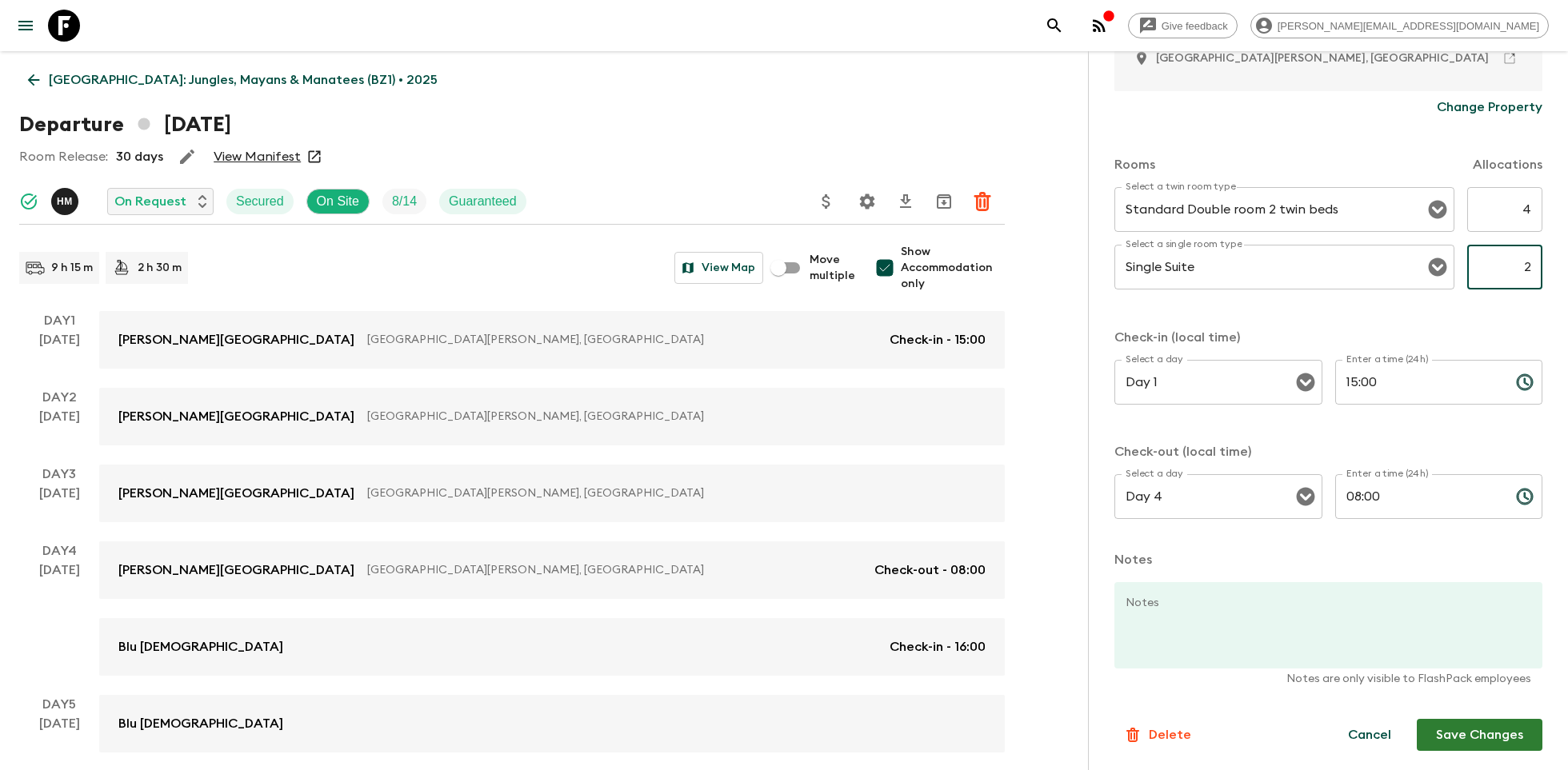
type input "2"
click at [1489, 728] on button "Save Changes" at bounding box center [1479, 734] width 126 height 32
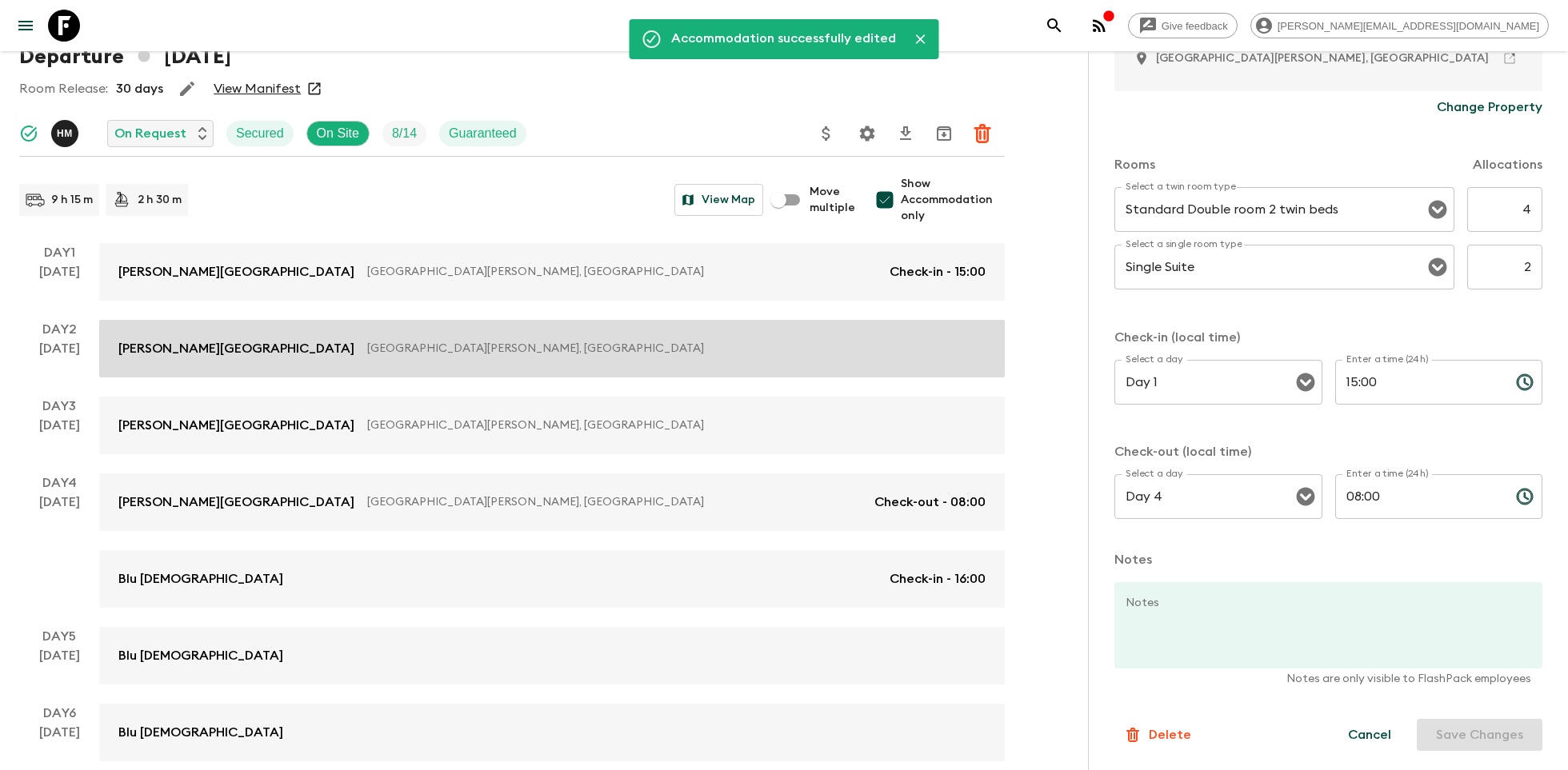
scroll to position [219, 0]
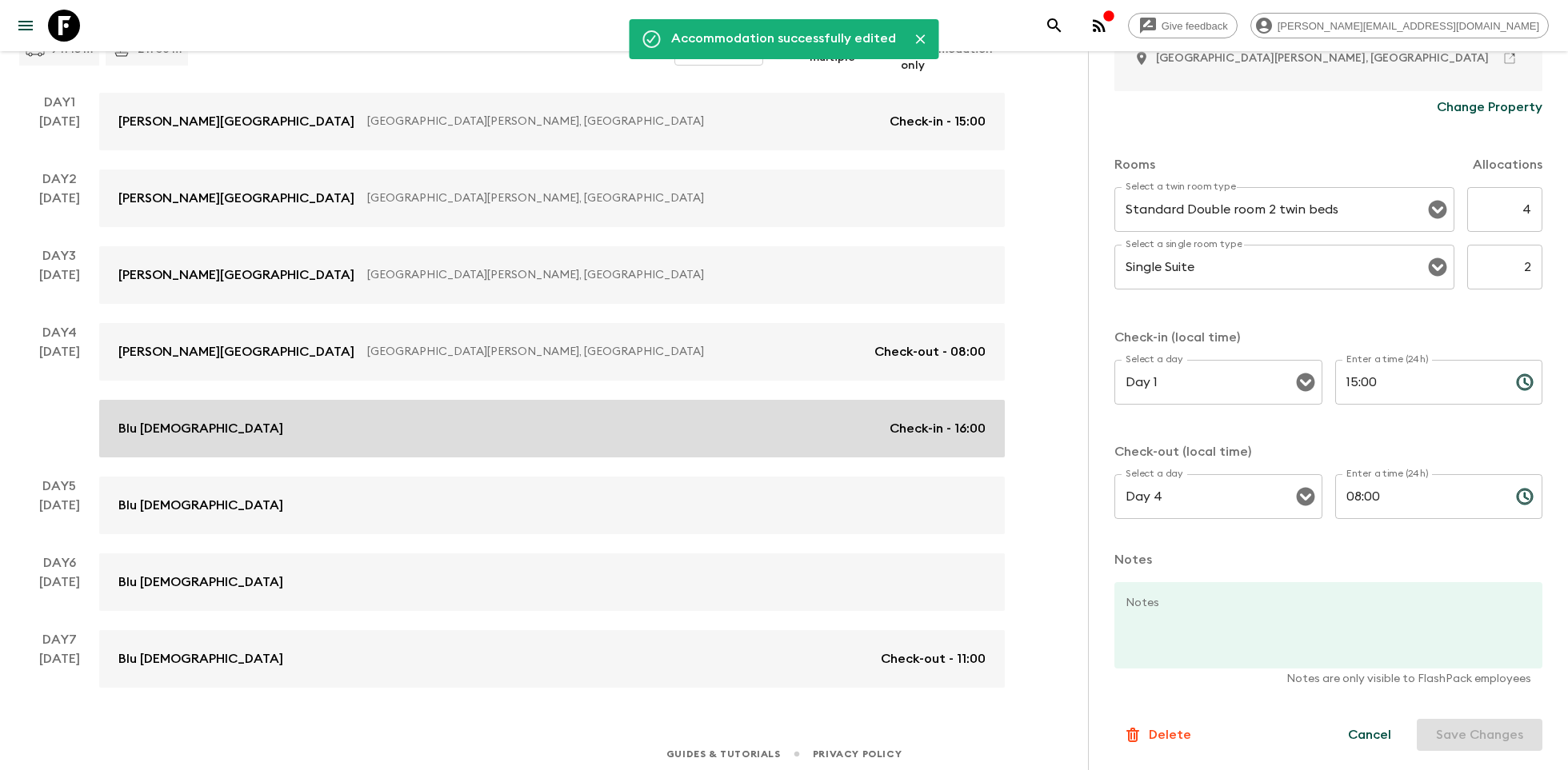
click at [617, 417] on link "Blu Zen Check-in - 16:00" at bounding box center [551, 429] width 906 height 57
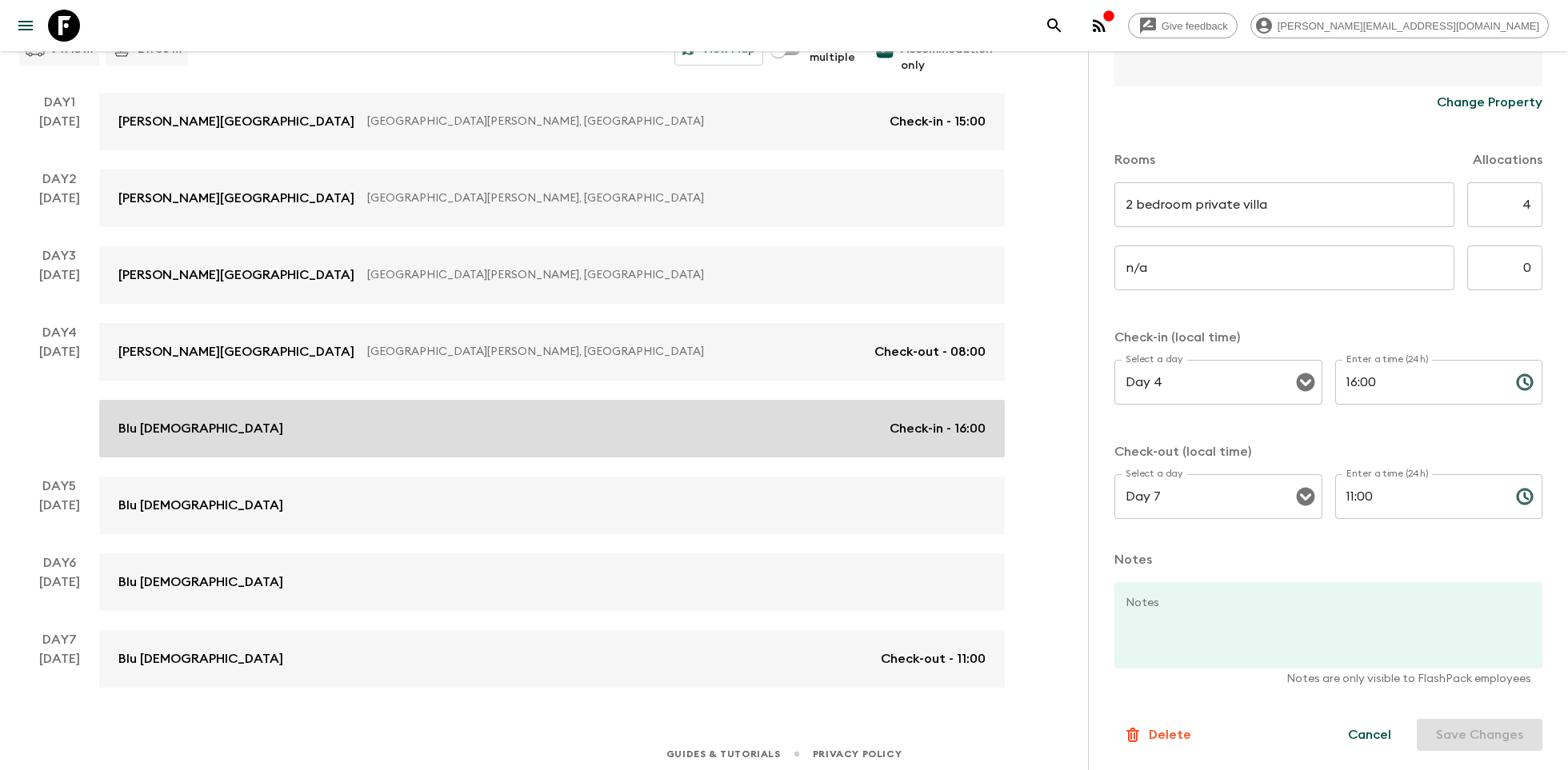
scroll to position [390, 0]
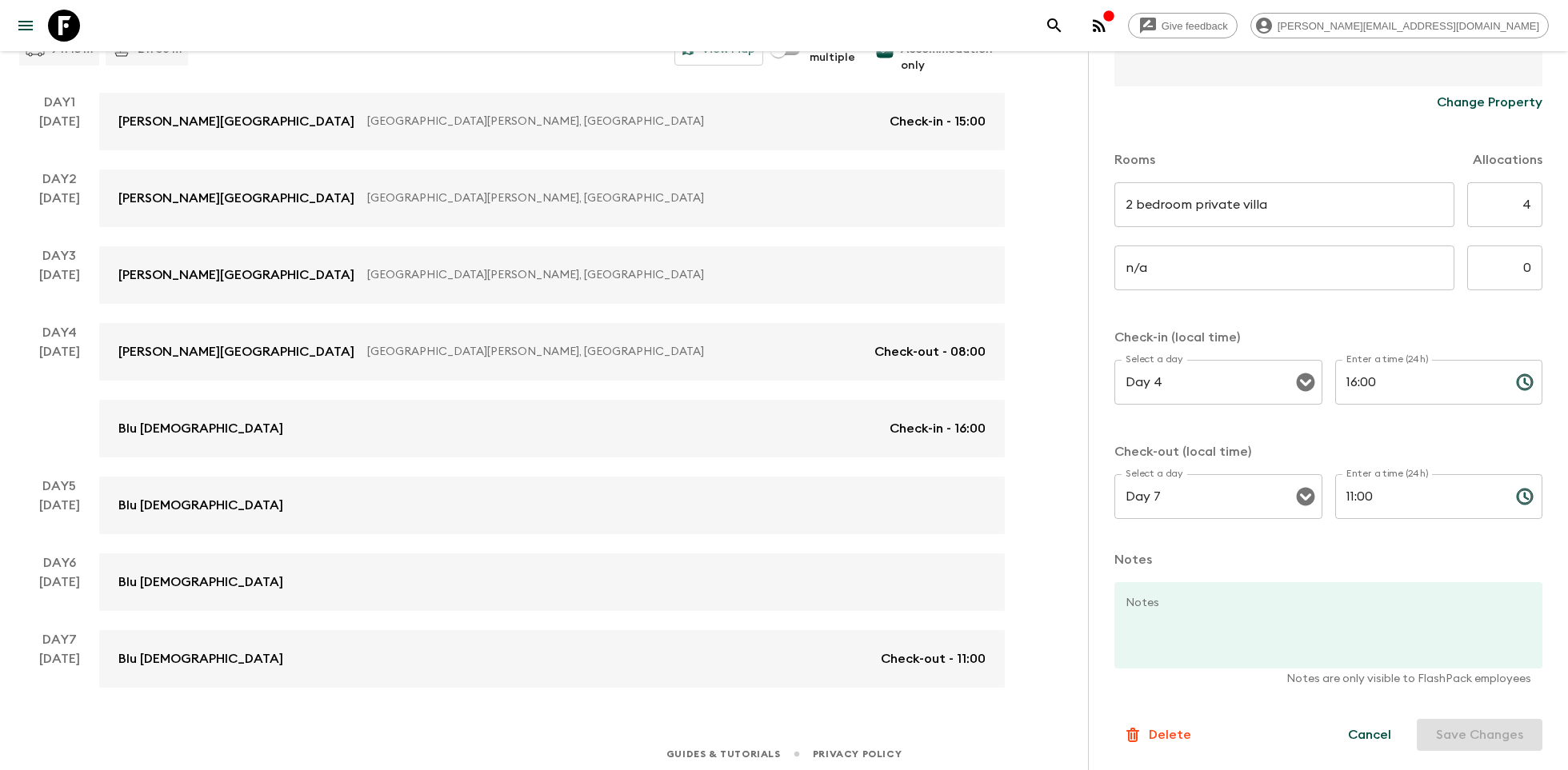
click at [1525, 268] on input "0" at bounding box center [1505, 267] width 75 height 45
type input "2"
click at [1465, 722] on button "Save Changes" at bounding box center [1479, 734] width 126 height 32
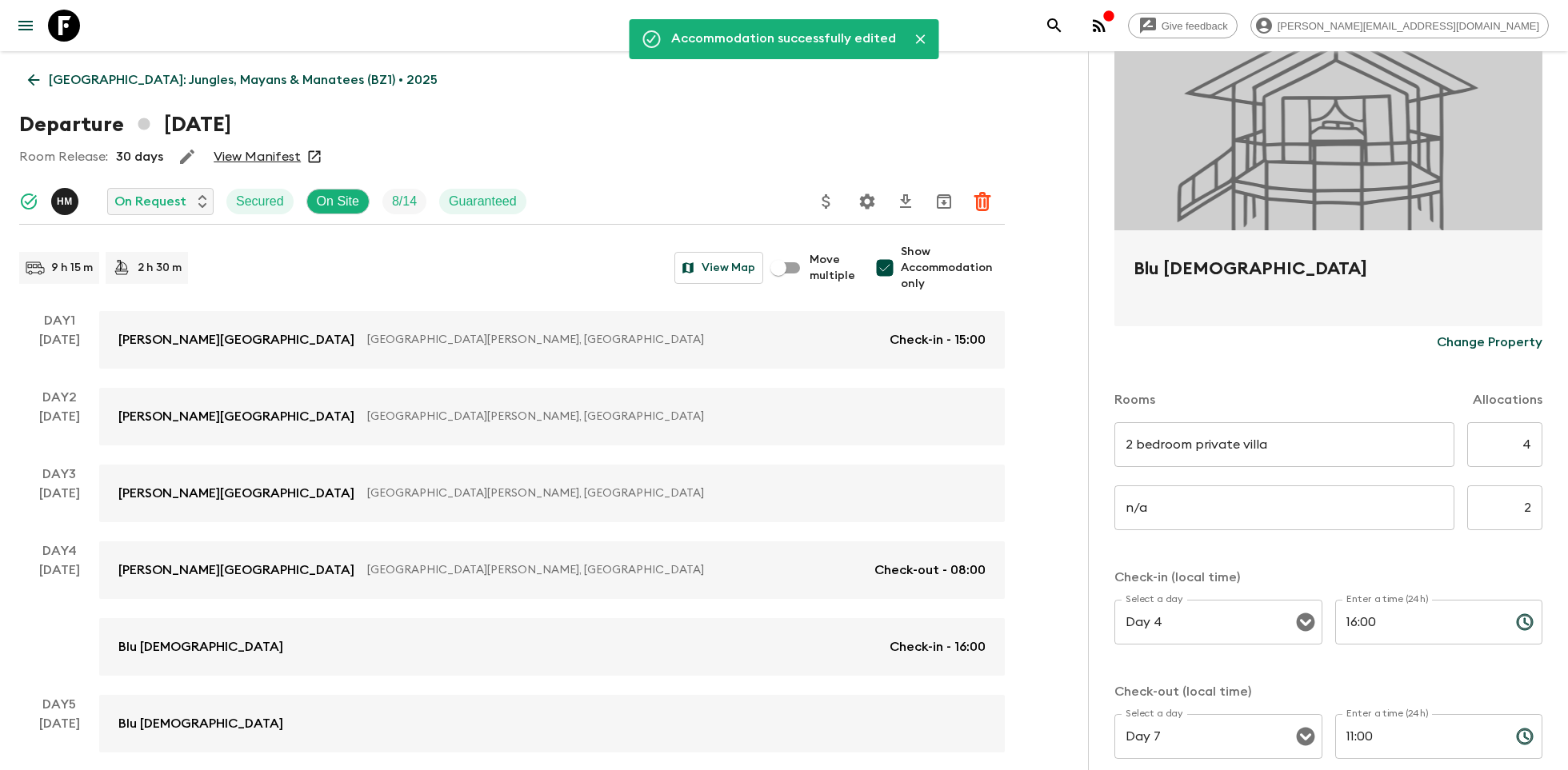
scroll to position [0, 0]
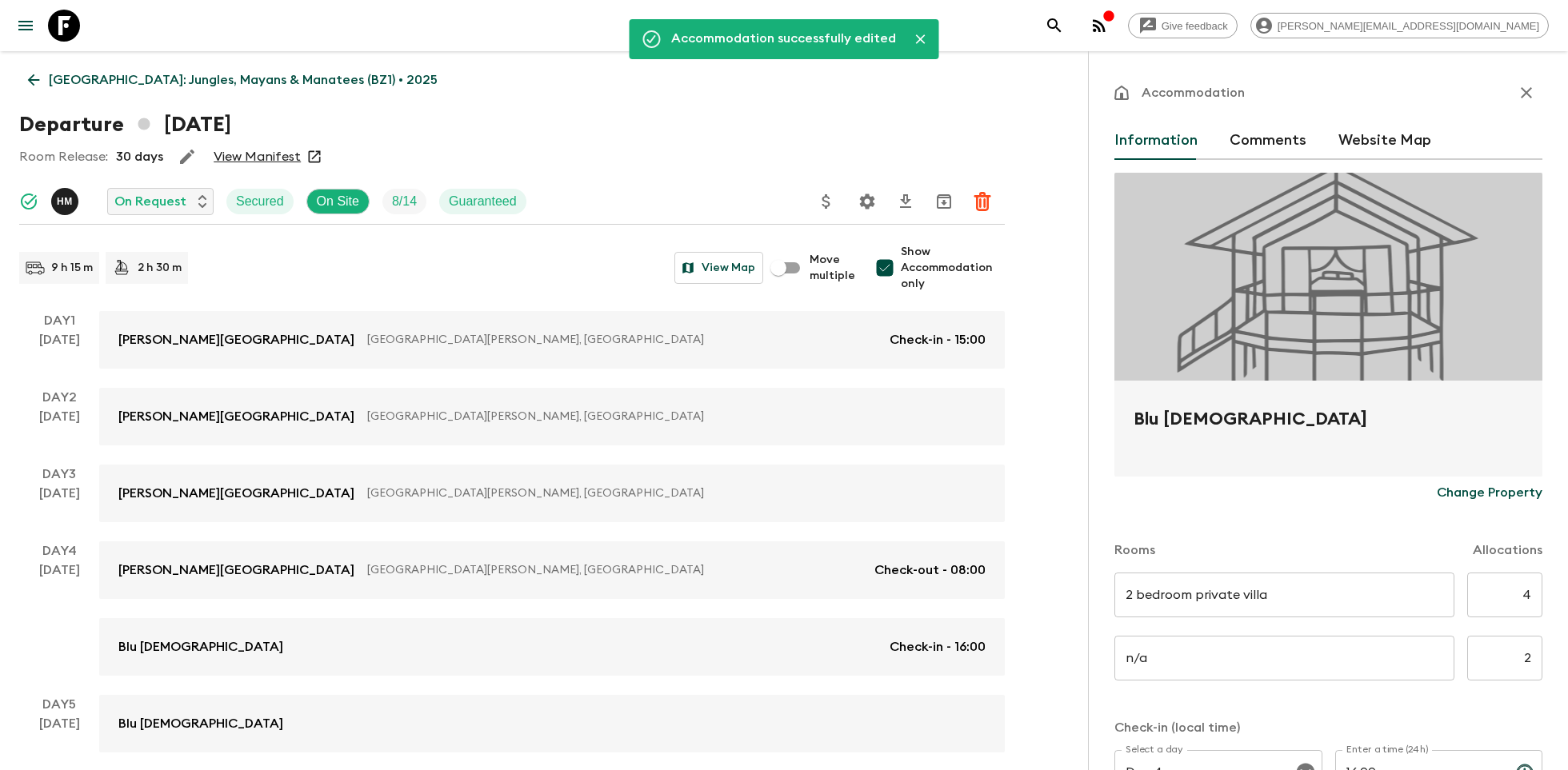
click at [1517, 99] on icon "button" at bounding box center [1525, 92] width 19 height 19
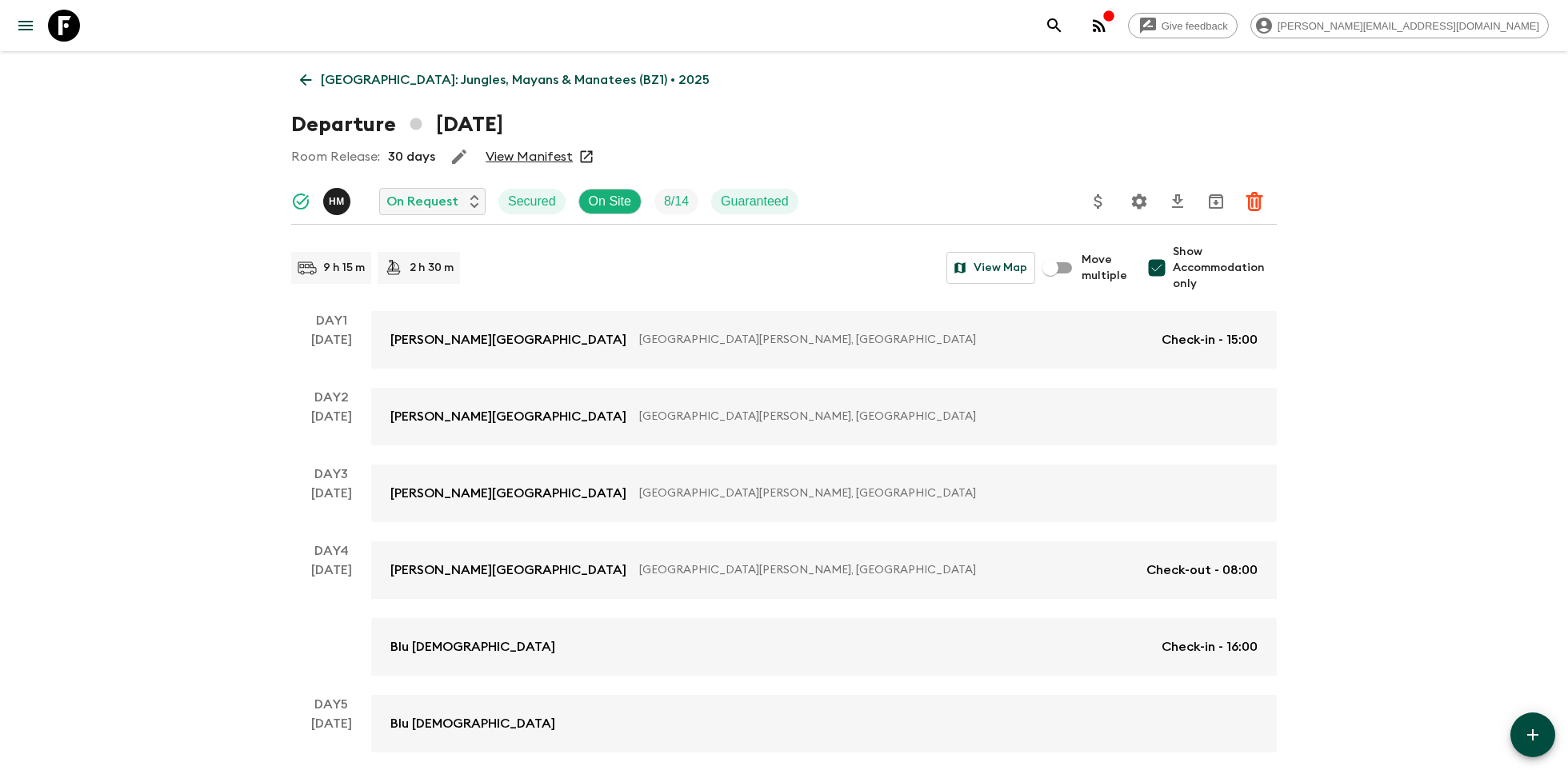
click at [60, 16] on icon at bounding box center [63, 26] width 32 height 32
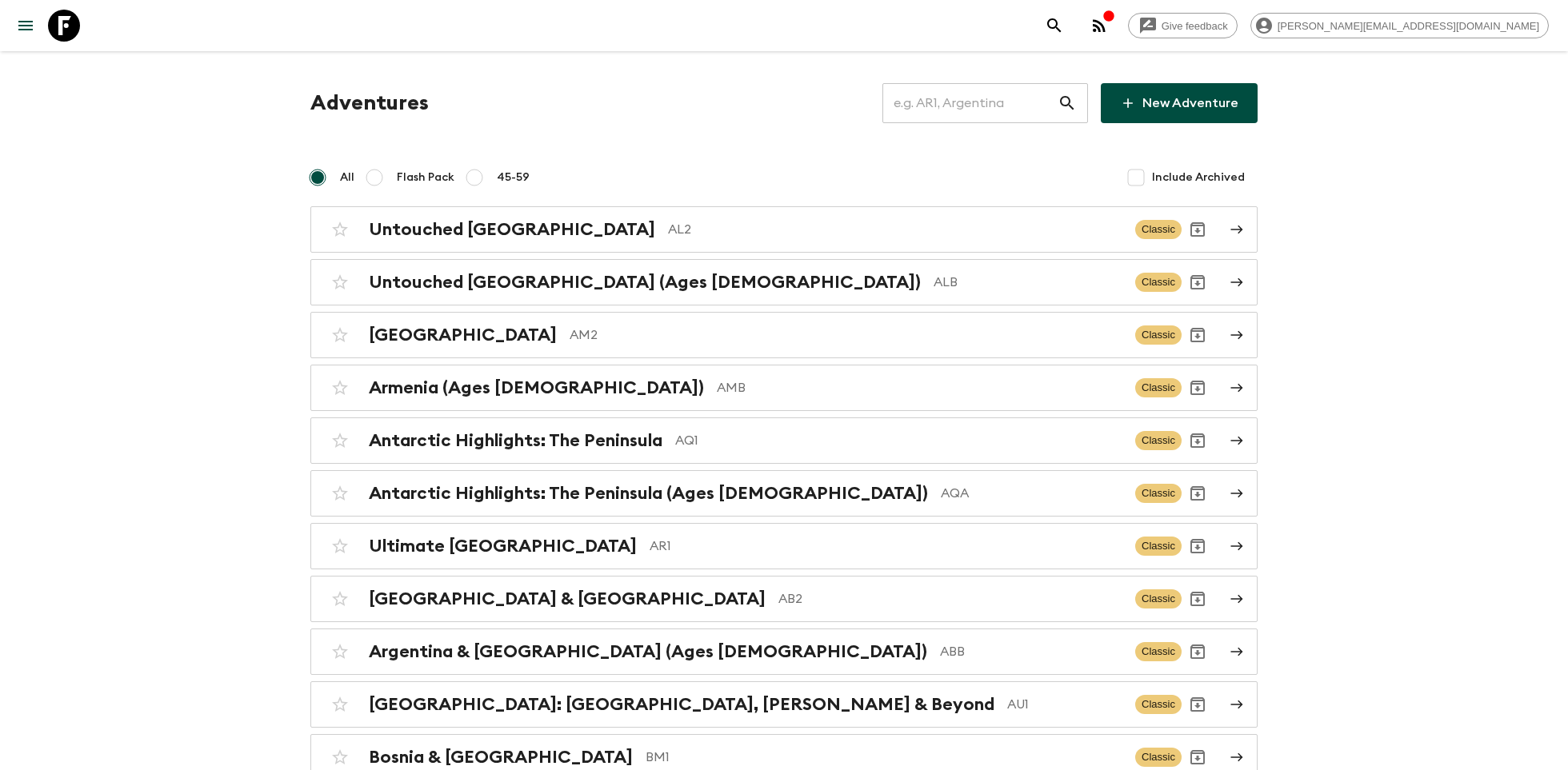
click at [955, 95] on input "text" at bounding box center [969, 103] width 175 height 45
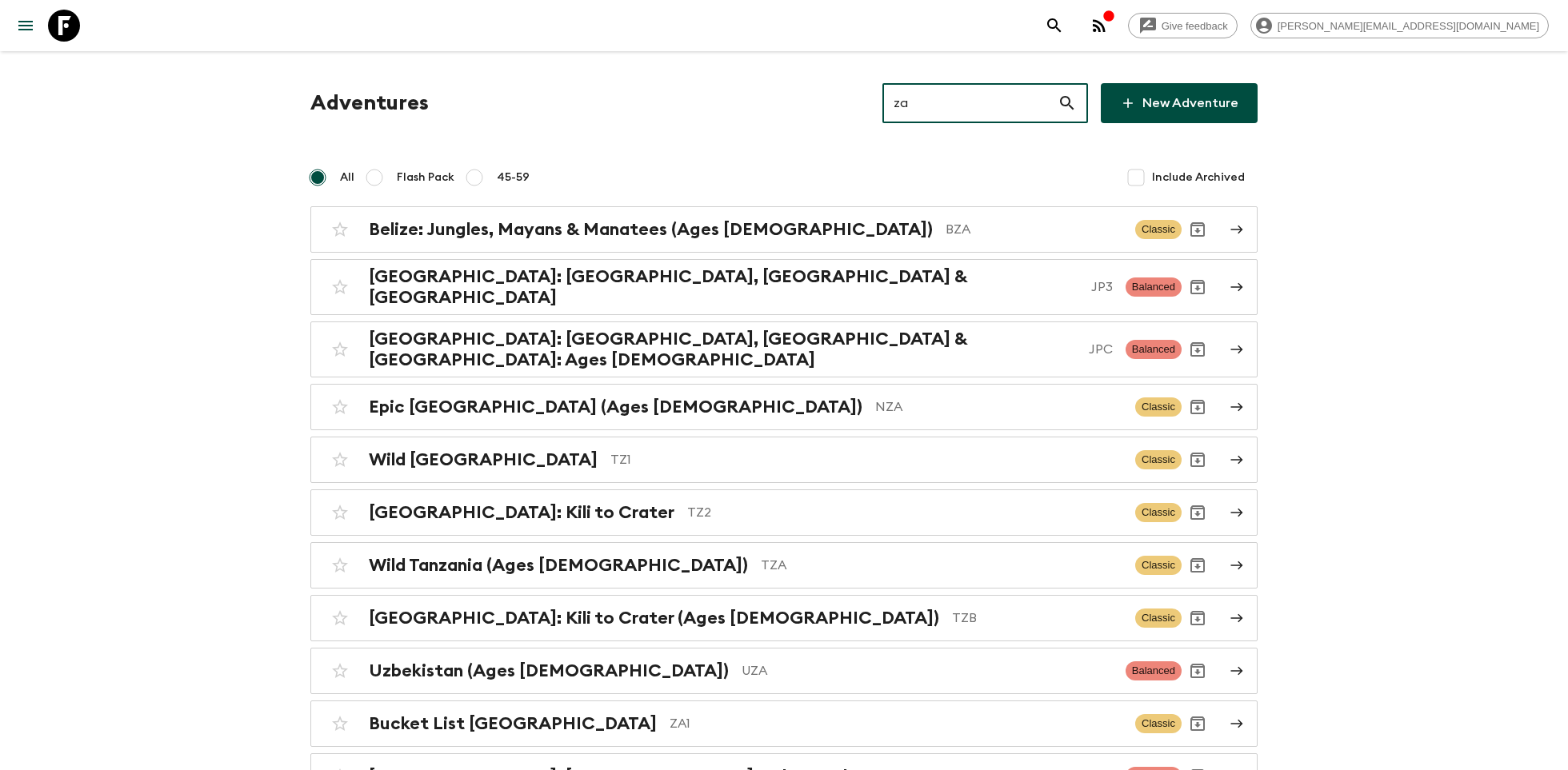
type input "z"
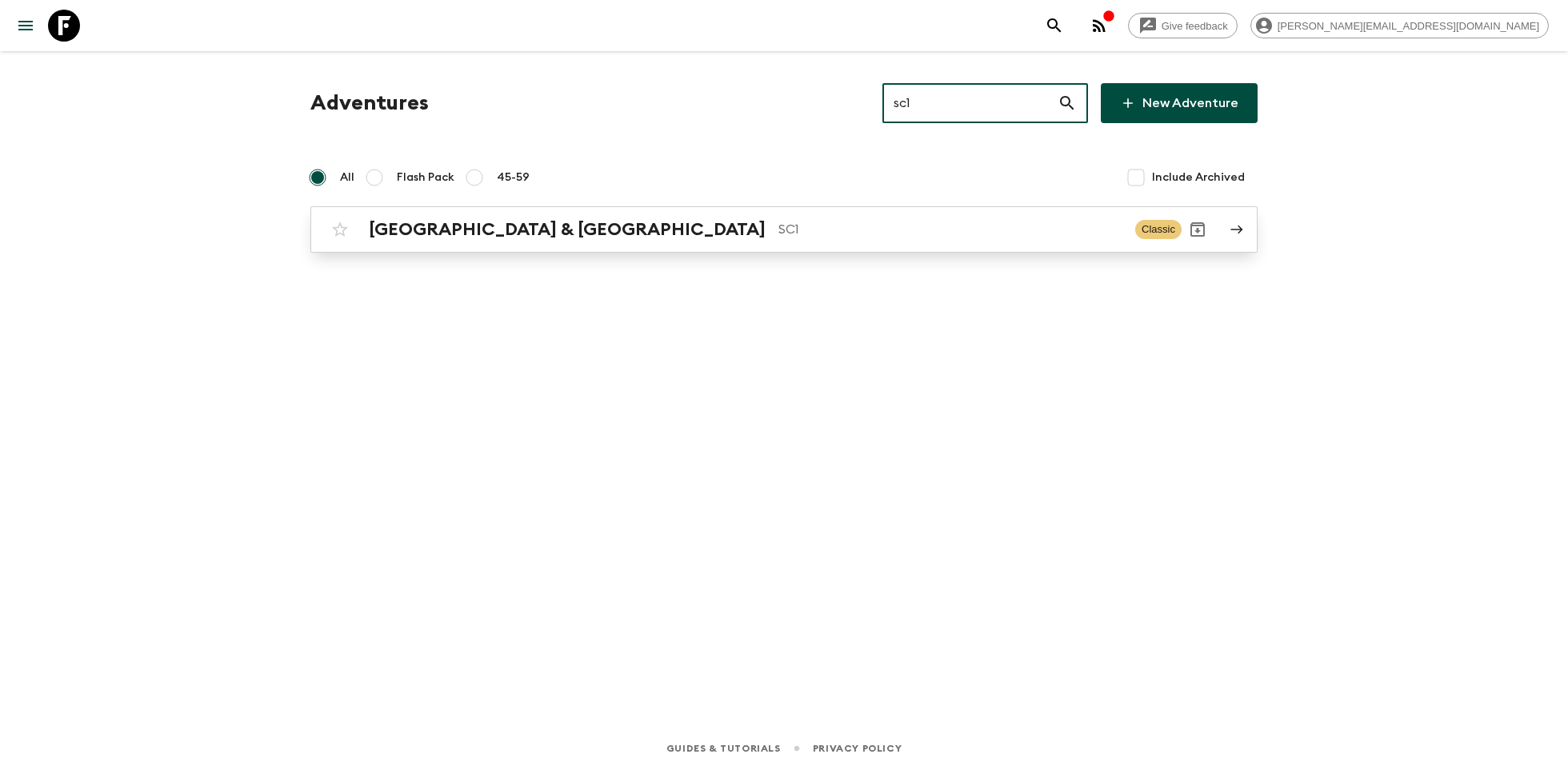
type input "sc1"
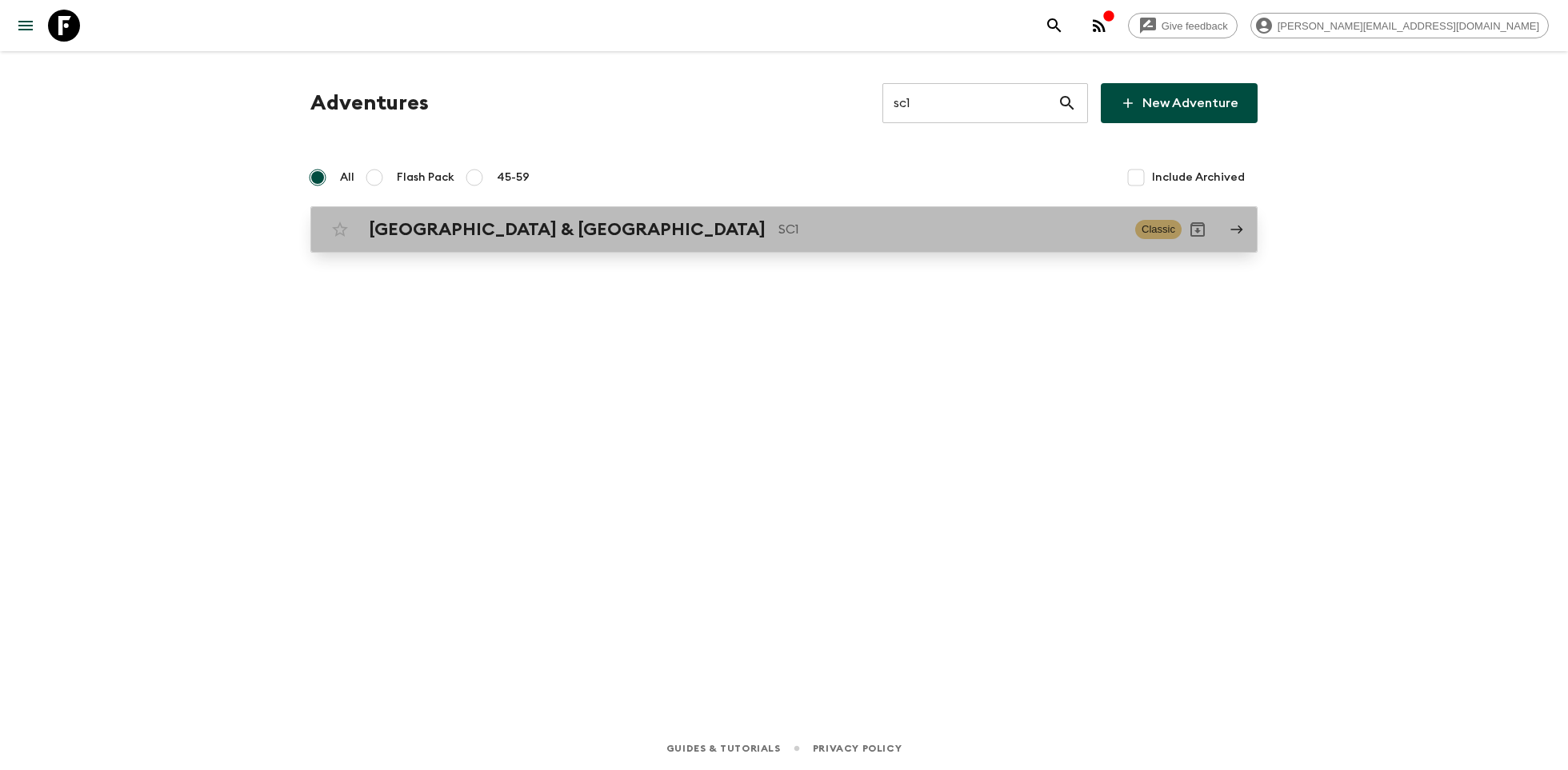
click at [431, 247] on link "[GEOGRAPHIC_DATA] & Croatia SC1 Classic" at bounding box center [783, 229] width 947 height 47
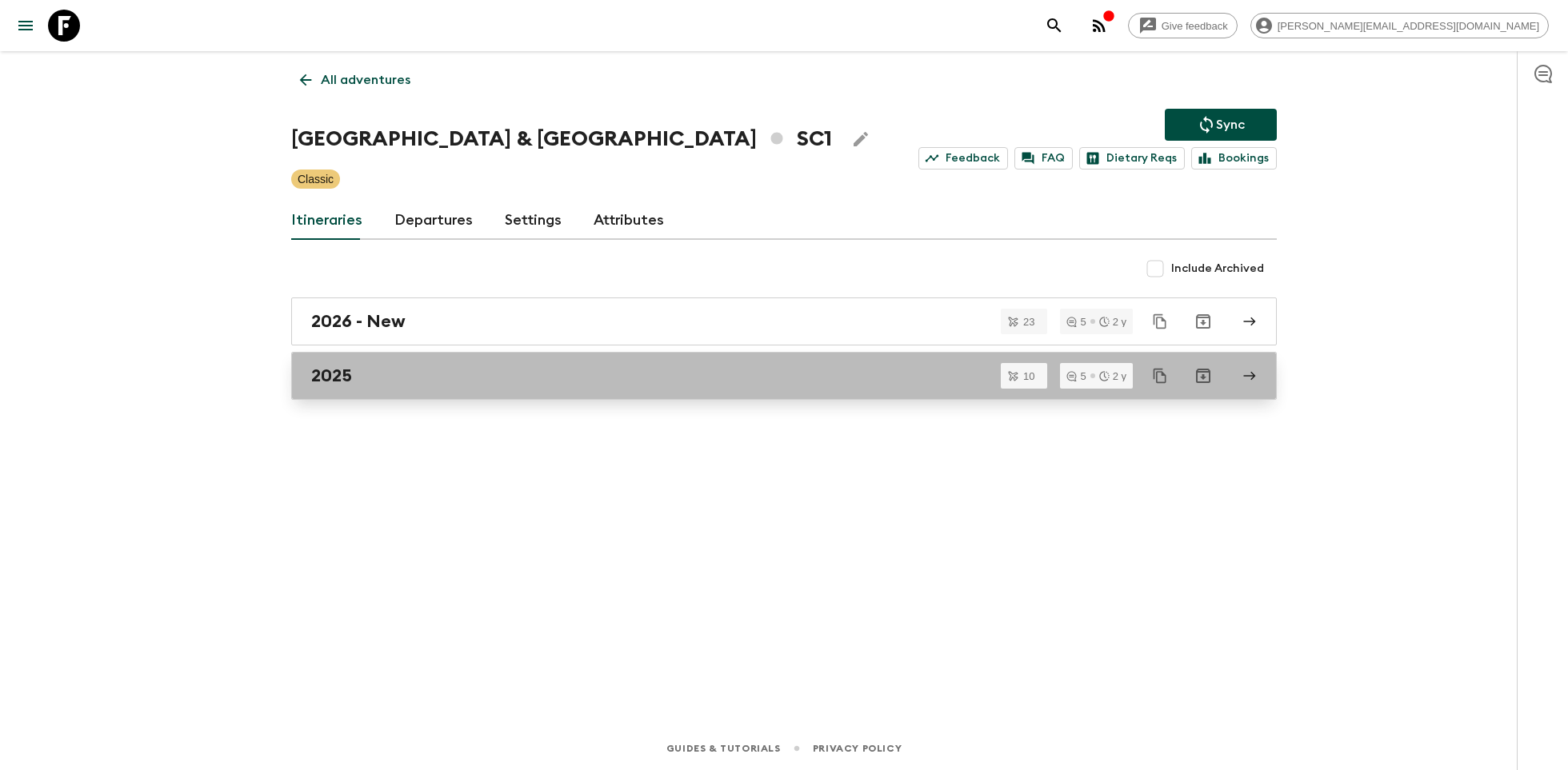
click at [371, 355] on link "2025" at bounding box center [783, 375] width 985 height 48
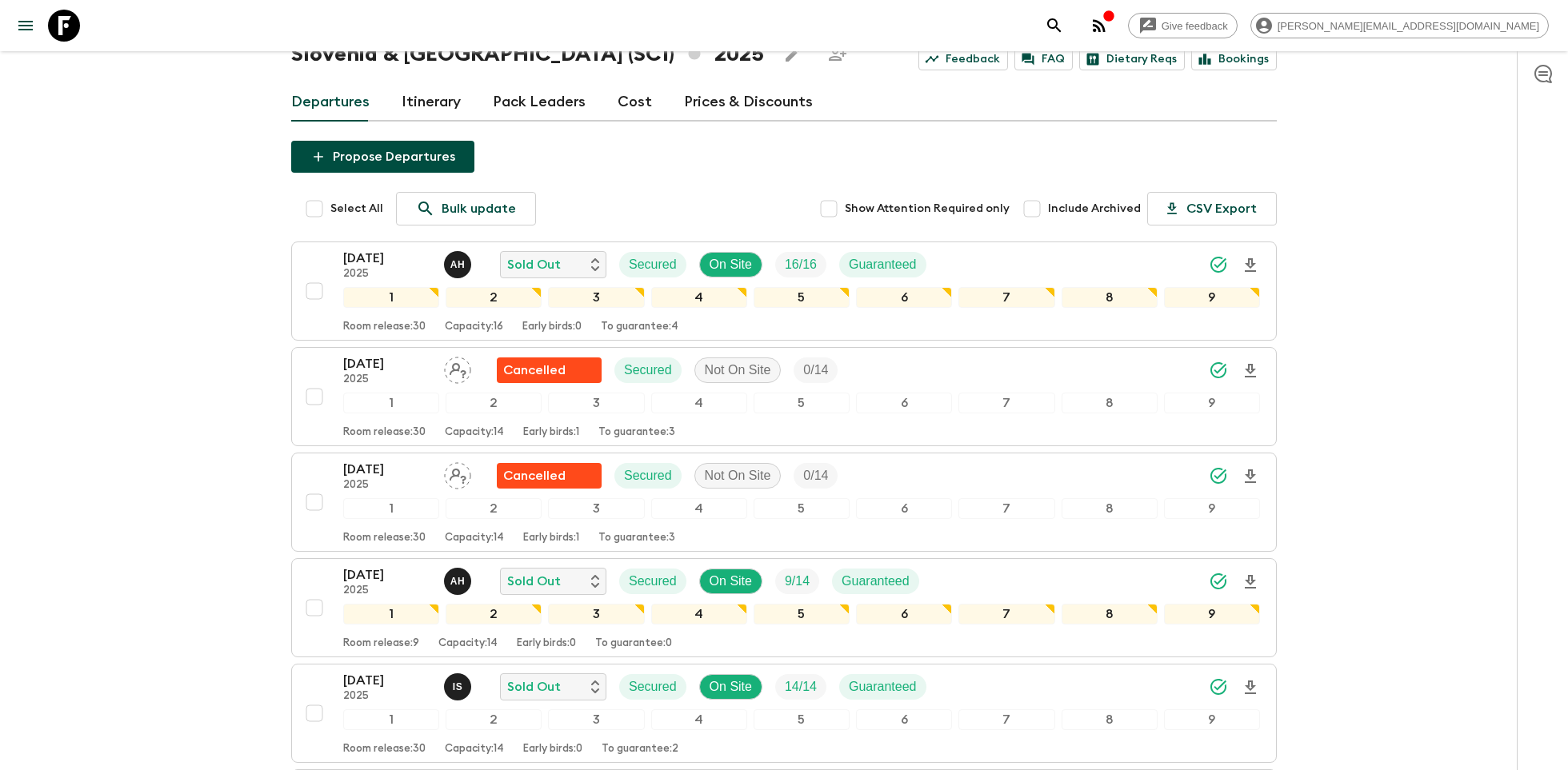
scroll to position [114, 0]
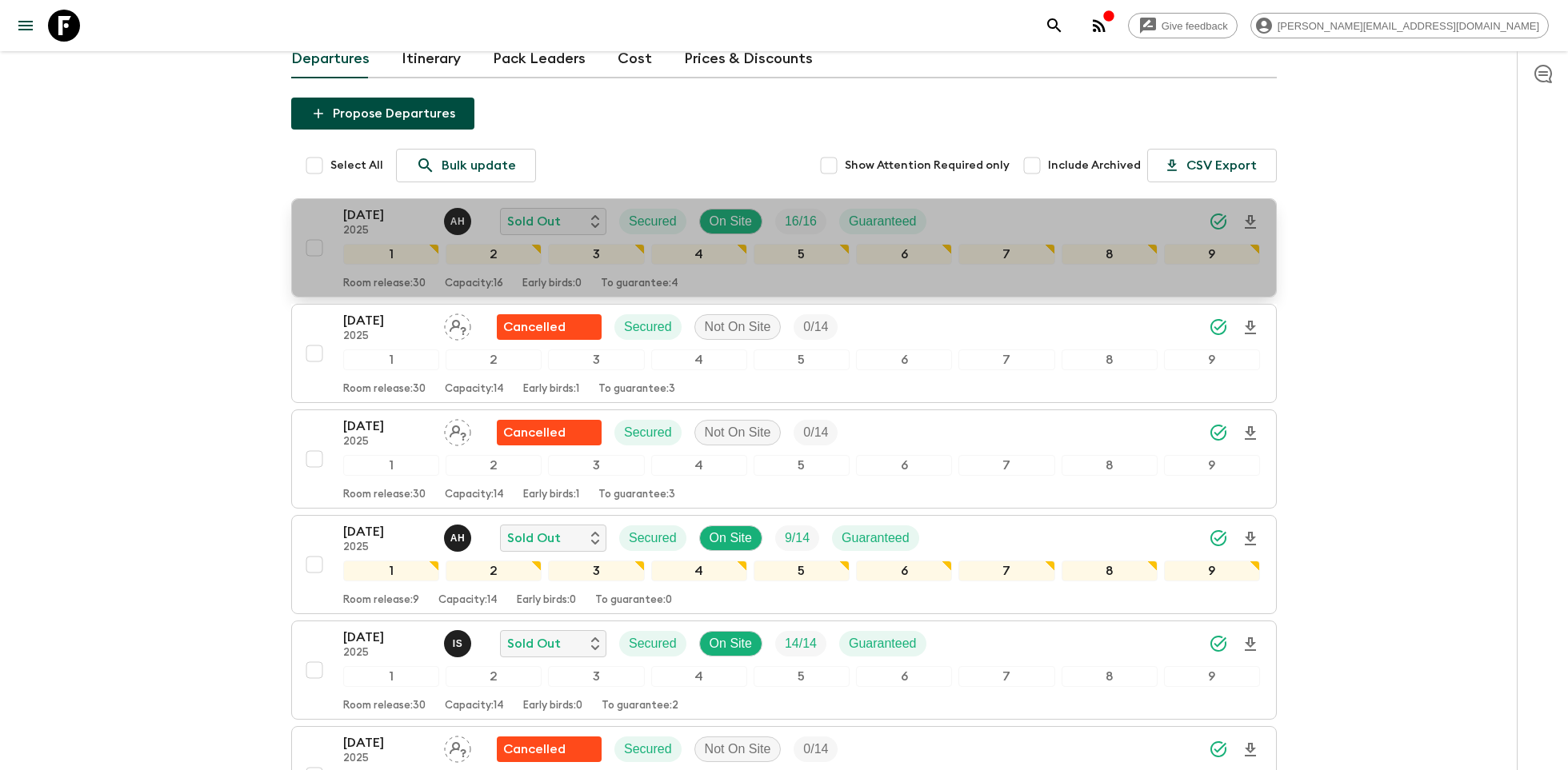
click at [365, 216] on p "[DATE]" at bounding box center [387, 215] width 88 height 19
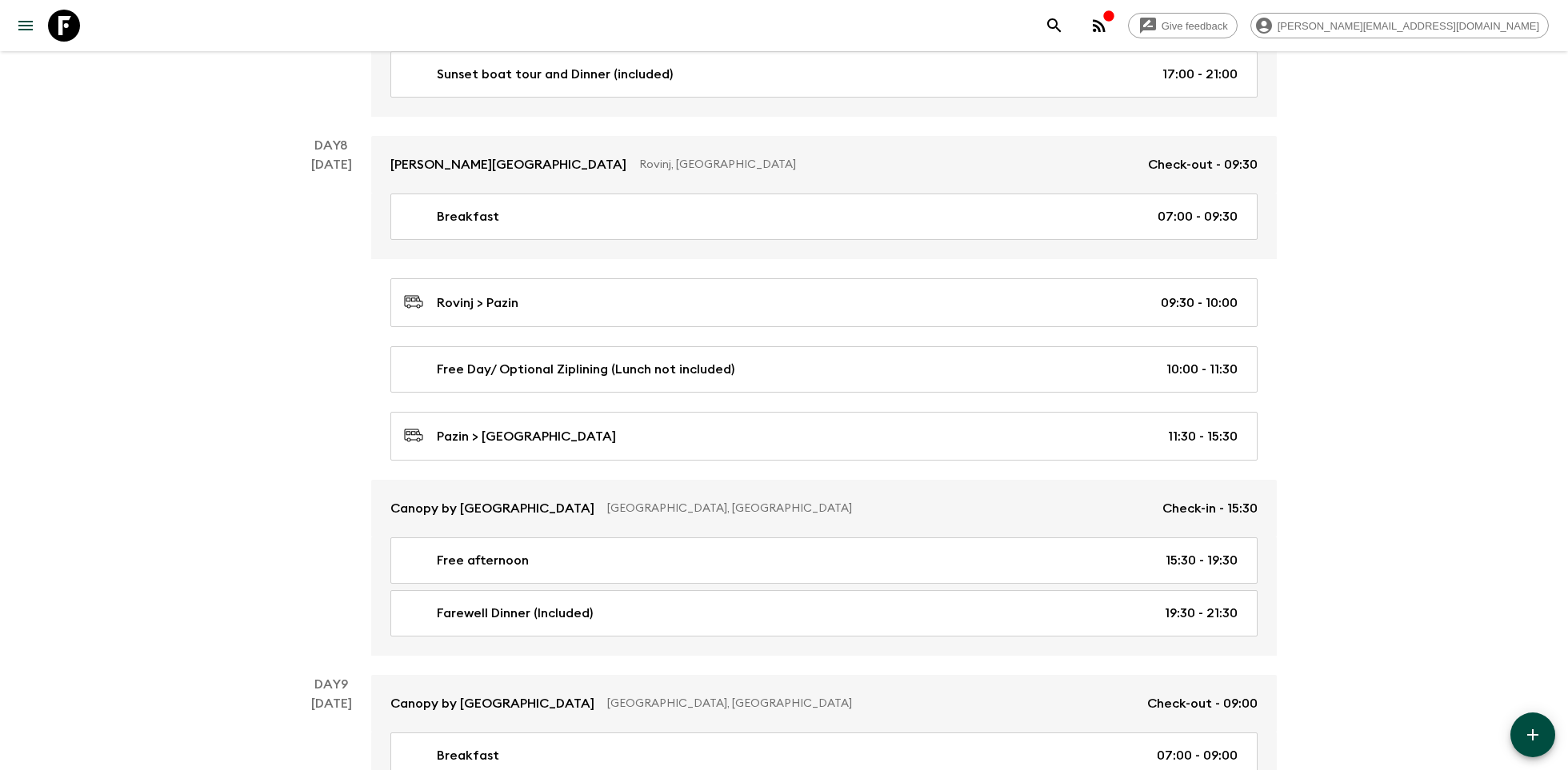
scroll to position [3199, 0]
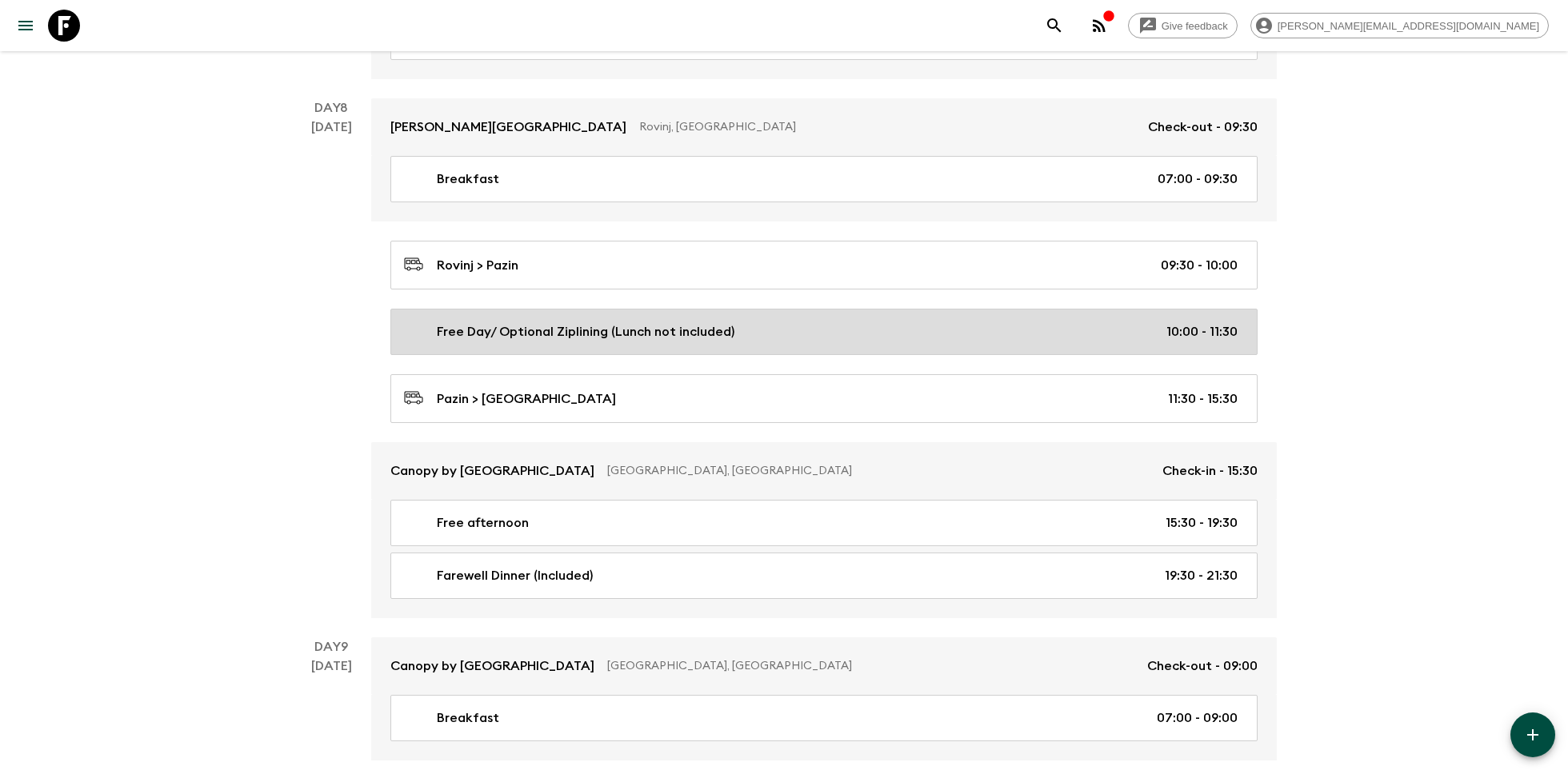
click at [693, 323] on p "Free Day/ Optional Ziplining (Lunch not included)" at bounding box center [585, 332] width 298 height 19
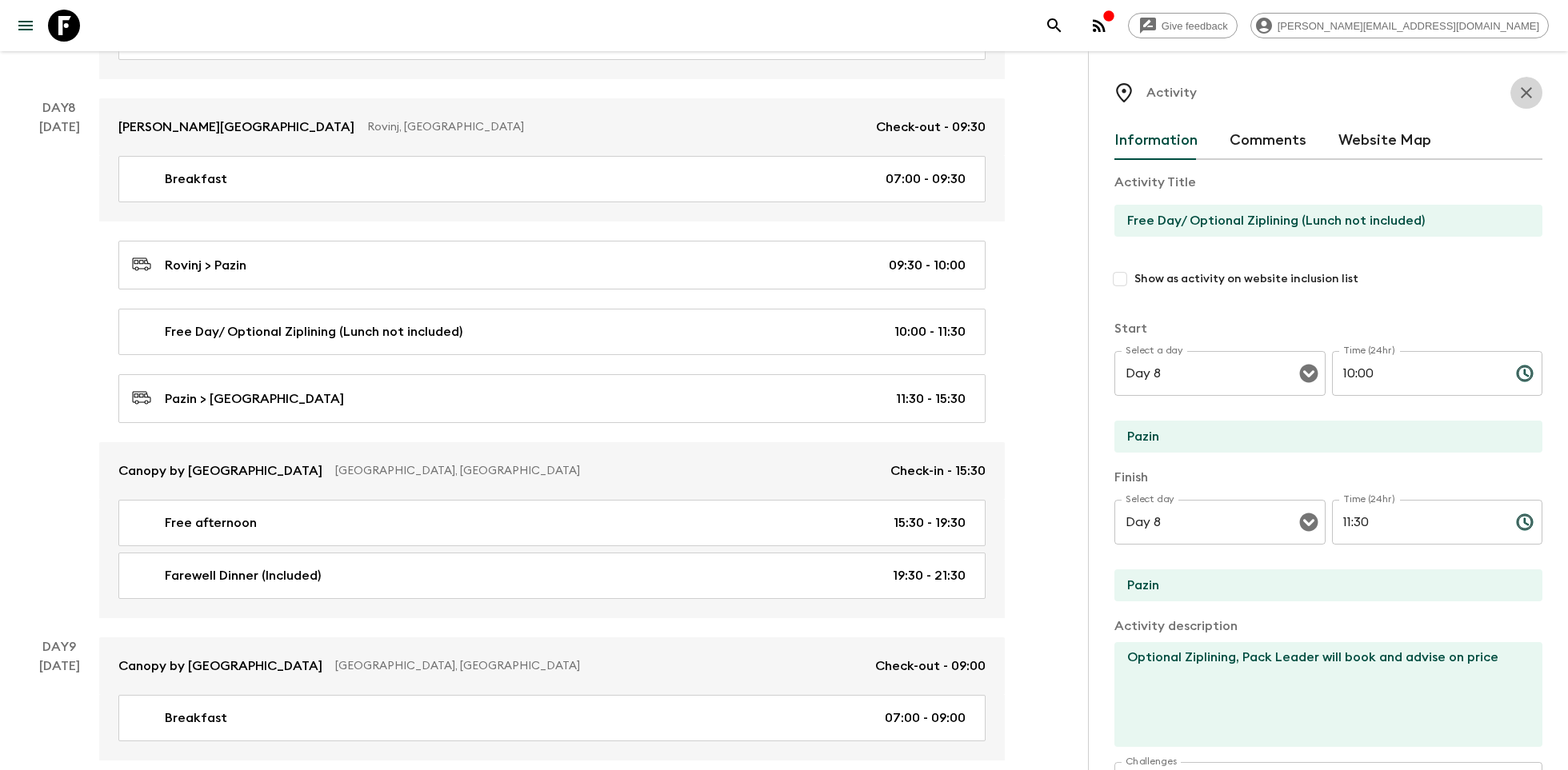
click at [1520, 93] on icon "button" at bounding box center [1525, 92] width 19 height 19
